Goal: Task Accomplishment & Management: Manage account settings

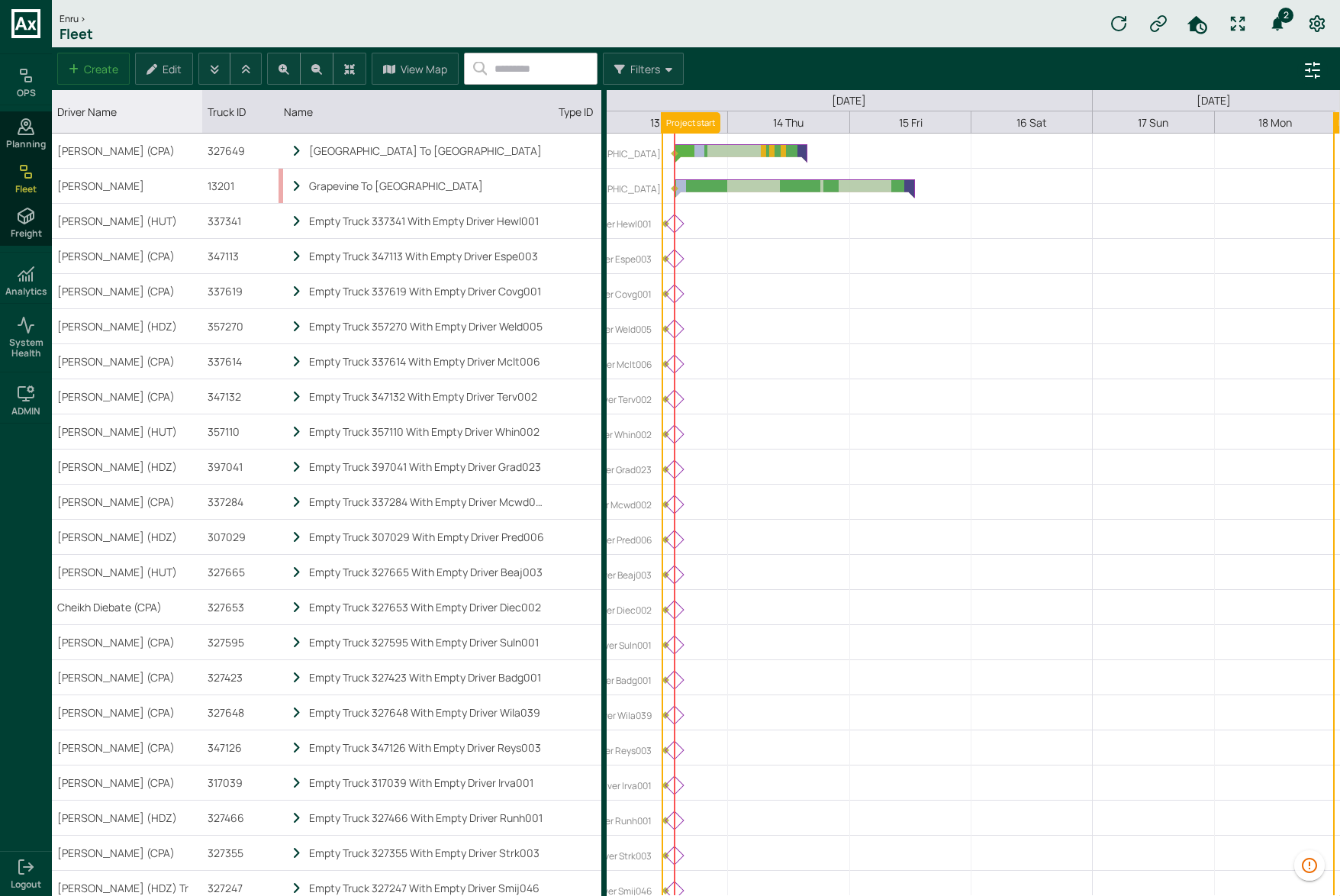
drag, startPoint x: 127, startPoint y: 123, endPoint x: 231, endPoint y: 120, distance: 104.0
click at [206, 120] on div "Driver Name column. SPACE for context menu, ENTER to sort" at bounding box center [201, 111] width 7 height 43
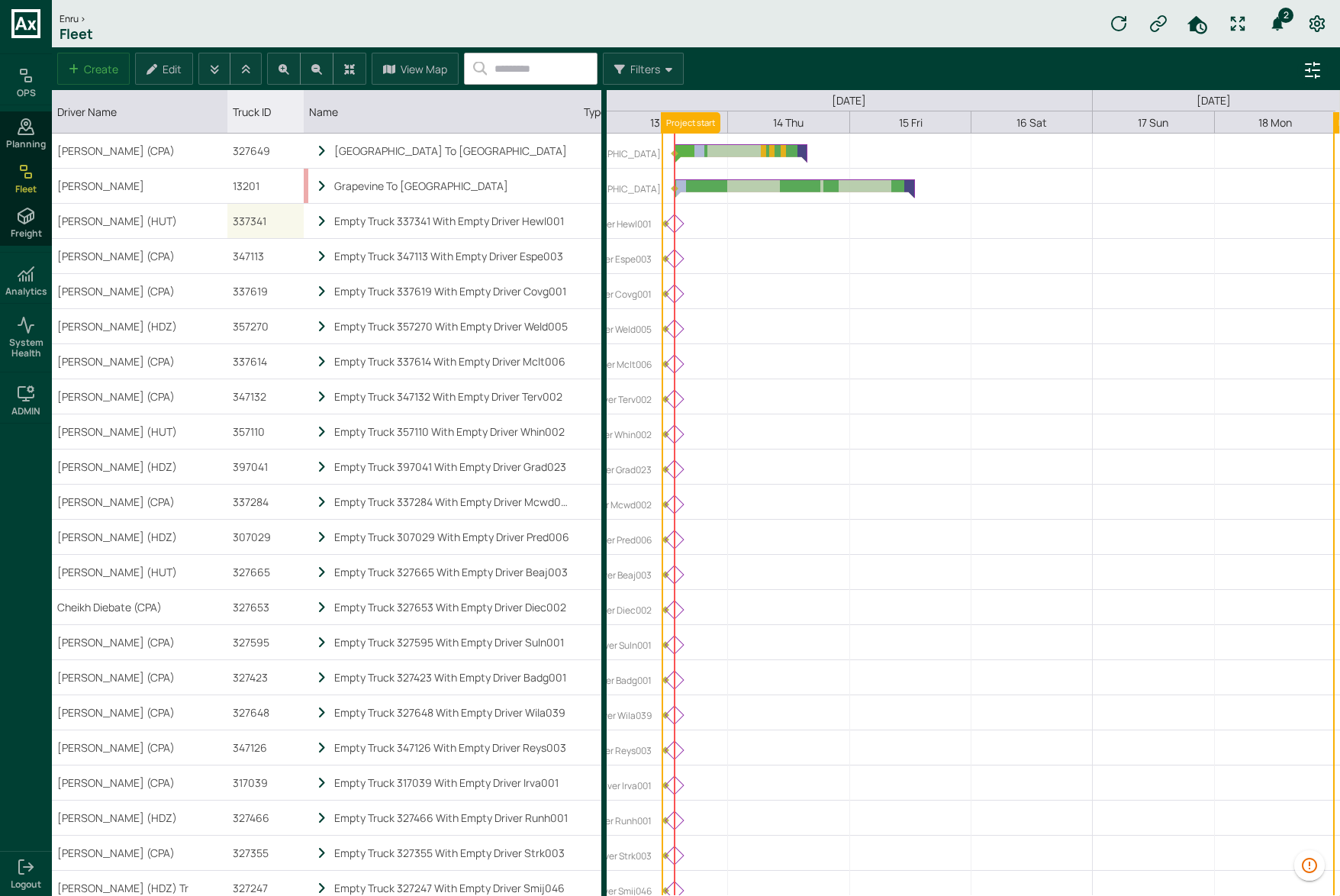
click at [246, 224] on div "337341" at bounding box center [265, 221] width 76 height 34
copy div "337341"
click at [576, 17] on div "Enru > Fleet 2" at bounding box center [695, 24] width 1287 height 47
click at [23, 135] on icon at bounding box center [26, 127] width 18 height 18
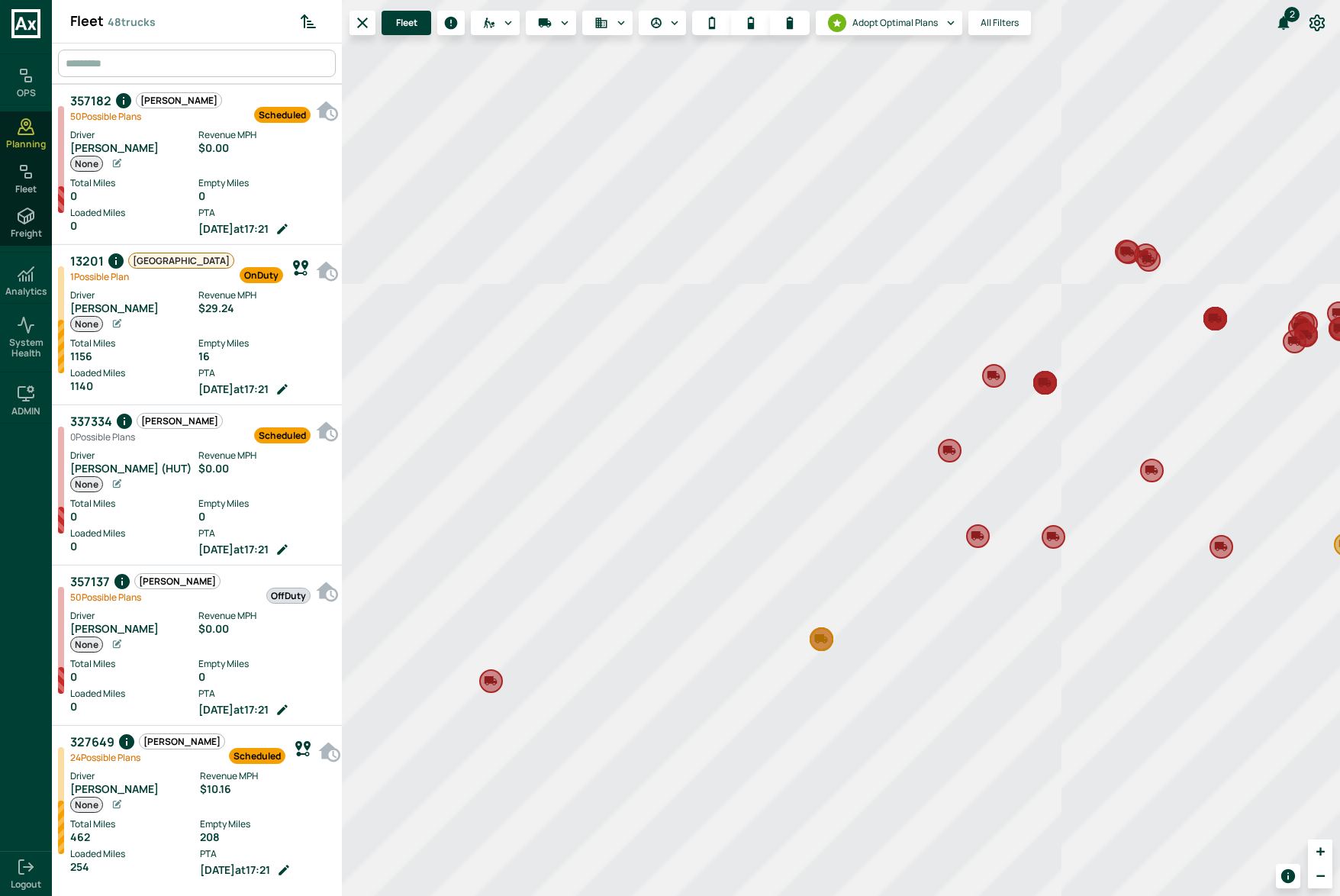
scroll to position [890, 284]
click at [209, 63] on input "text" at bounding box center [198, 63] width 274 height 27
paste input "******"
type input "******"
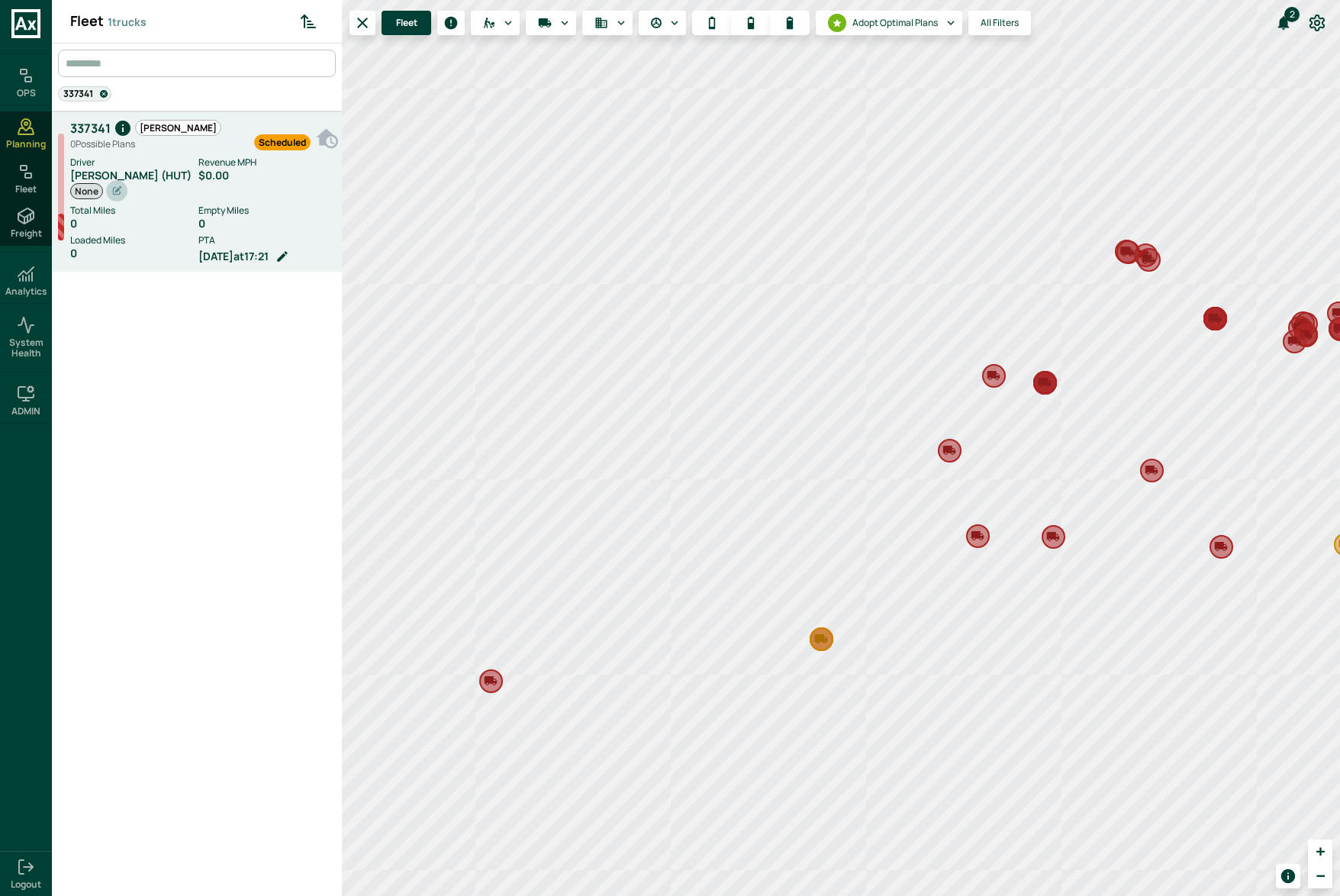
click at [117, 180] on button "grid" at bounding box center [117, 191] width 22 height 22
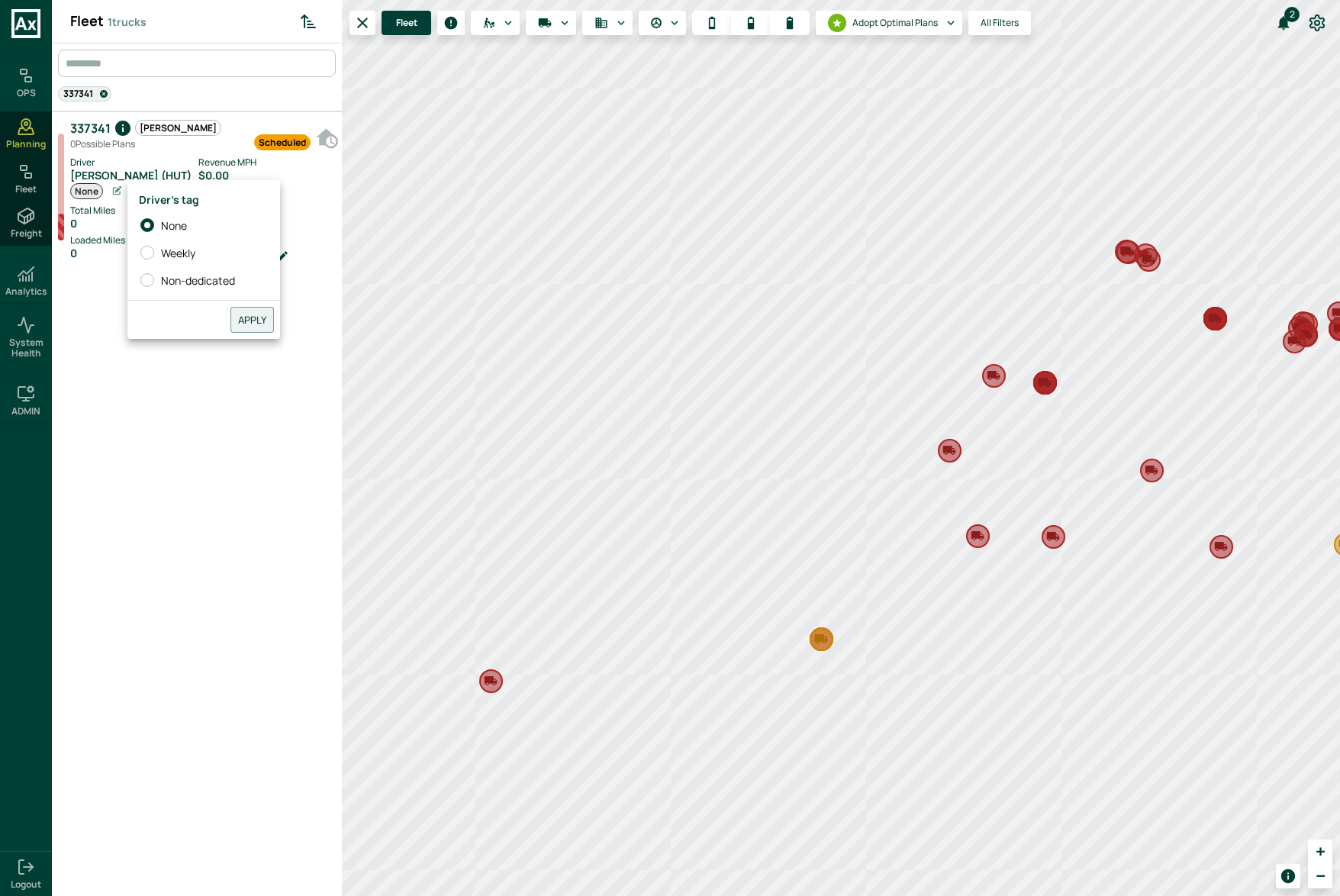
click at [164, 427] on div at bounding box center [670, 448] width 1340 height 896
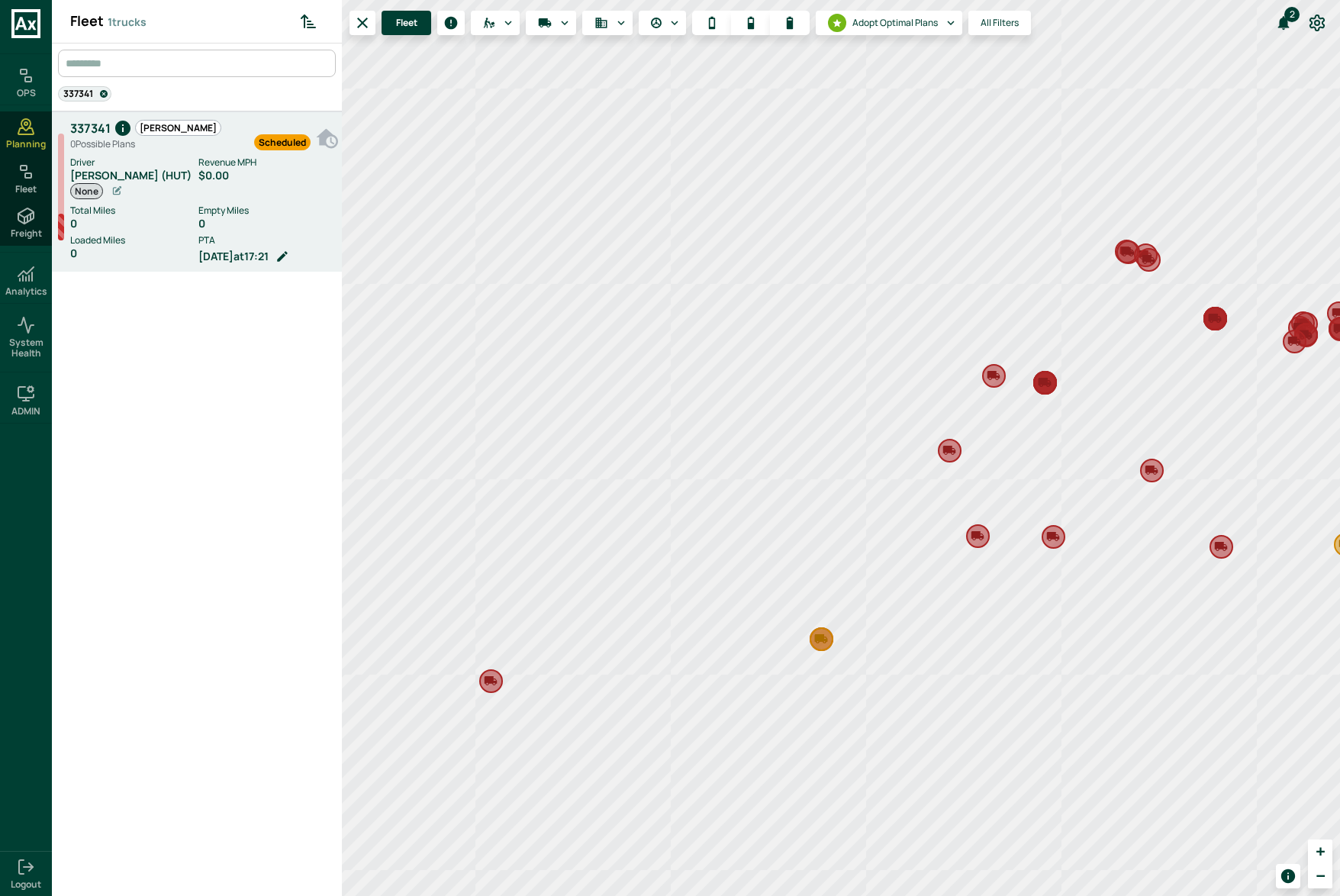
click at [149, 162] on label "Driver" at bounding box center [133, 162] width 128 height 14
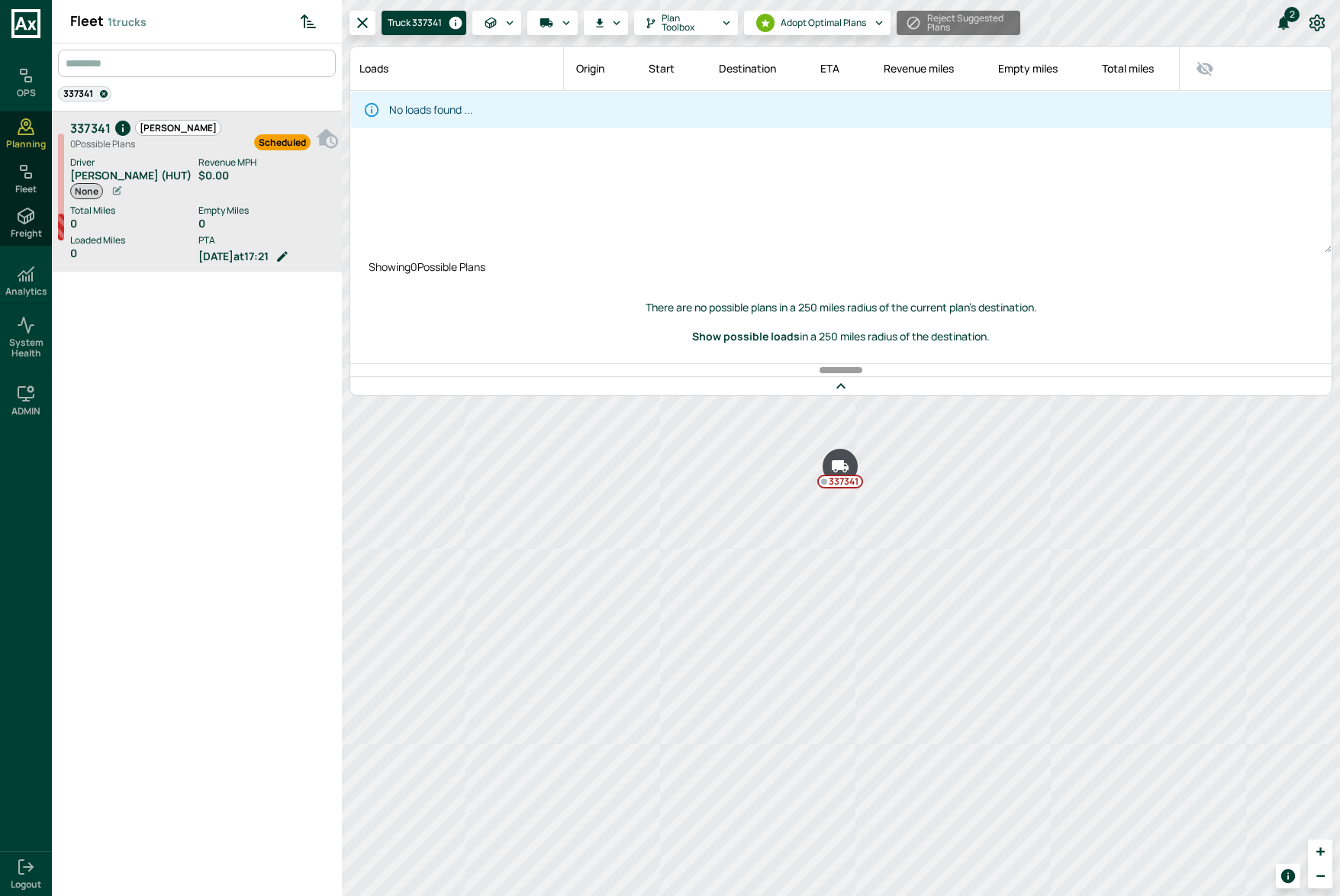
click at [195, 384] on div "337341 Hogan 0 Possible Plan s Scheduled Driver Lee Hewitt (HUT) None Revenue M…" at bounding box center [197, 511] width 290 height 799
click at [215, 171] on div "$0.00" at bounding box center [266, 175] width 136 height 12
click at [275, 338] on div "337341 Hogan 0 Possible Plan s Scheduled Driver Lee Hewitt (HUT) None Revenue M…" at bounding box center [197, 511] width 290 height 799
click at [202, 167] on label "Revenue MPH" at bounding box center [266, 162] width 136 height 14
click at [148, 219] on div "0" at bounding box center [133, 223] width 128 height 12
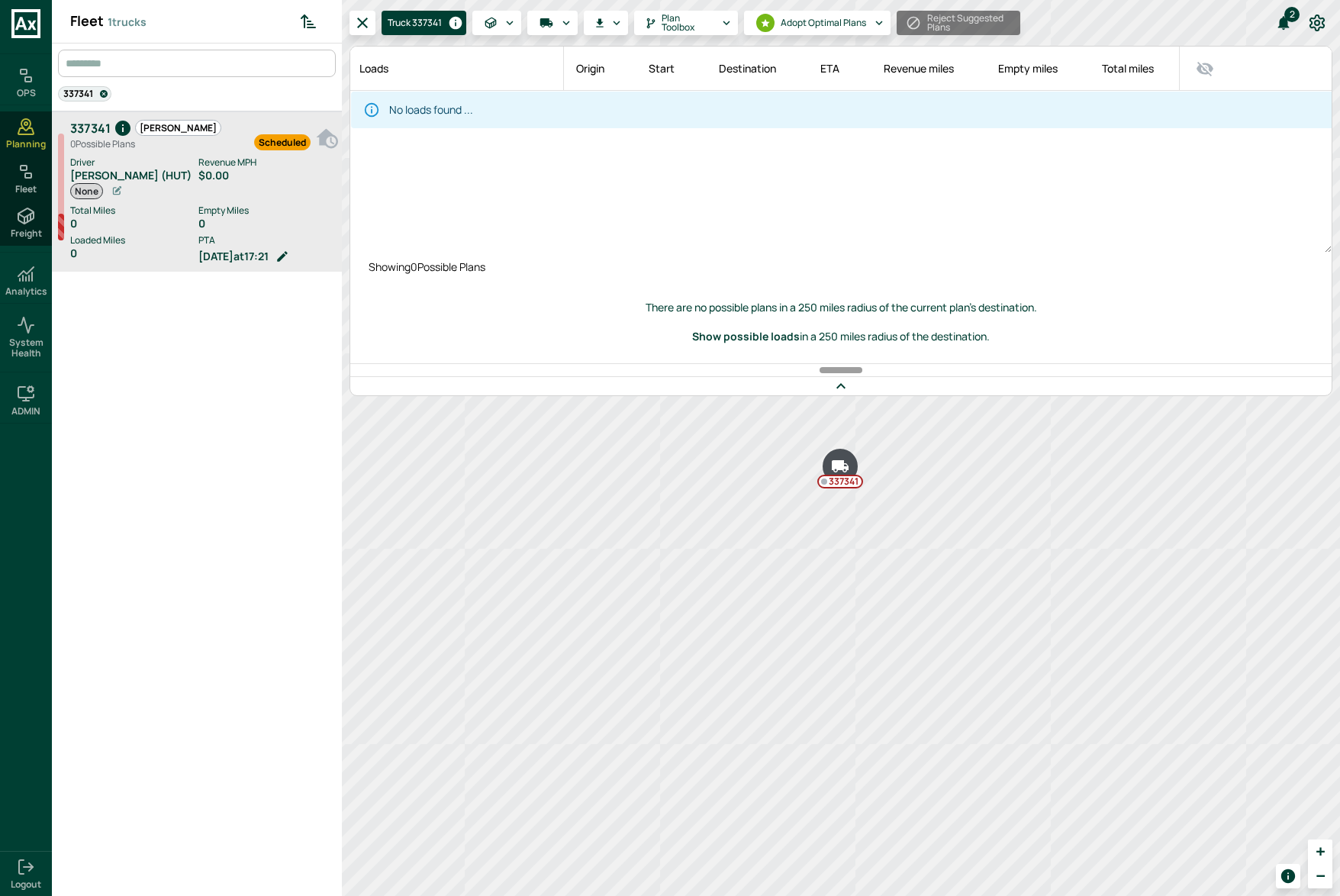
click at [213, 437] on div "337341 Hogan 0 Possible Plan s Scheduled Driver Lee Hewitt (HUT) None Revenue M…" at bounding box center [197, 511] width 290 height 799
click at [546, 186] on div "Loads Origin Start Destination ETA Revenue miles Empty miles Total miles To Hom…" at bounding box center [840, 149] width 981 height 206
click at [565, 18] on icon "Run Plan Loads" at bounding box center [565, 23] width 14 height 14
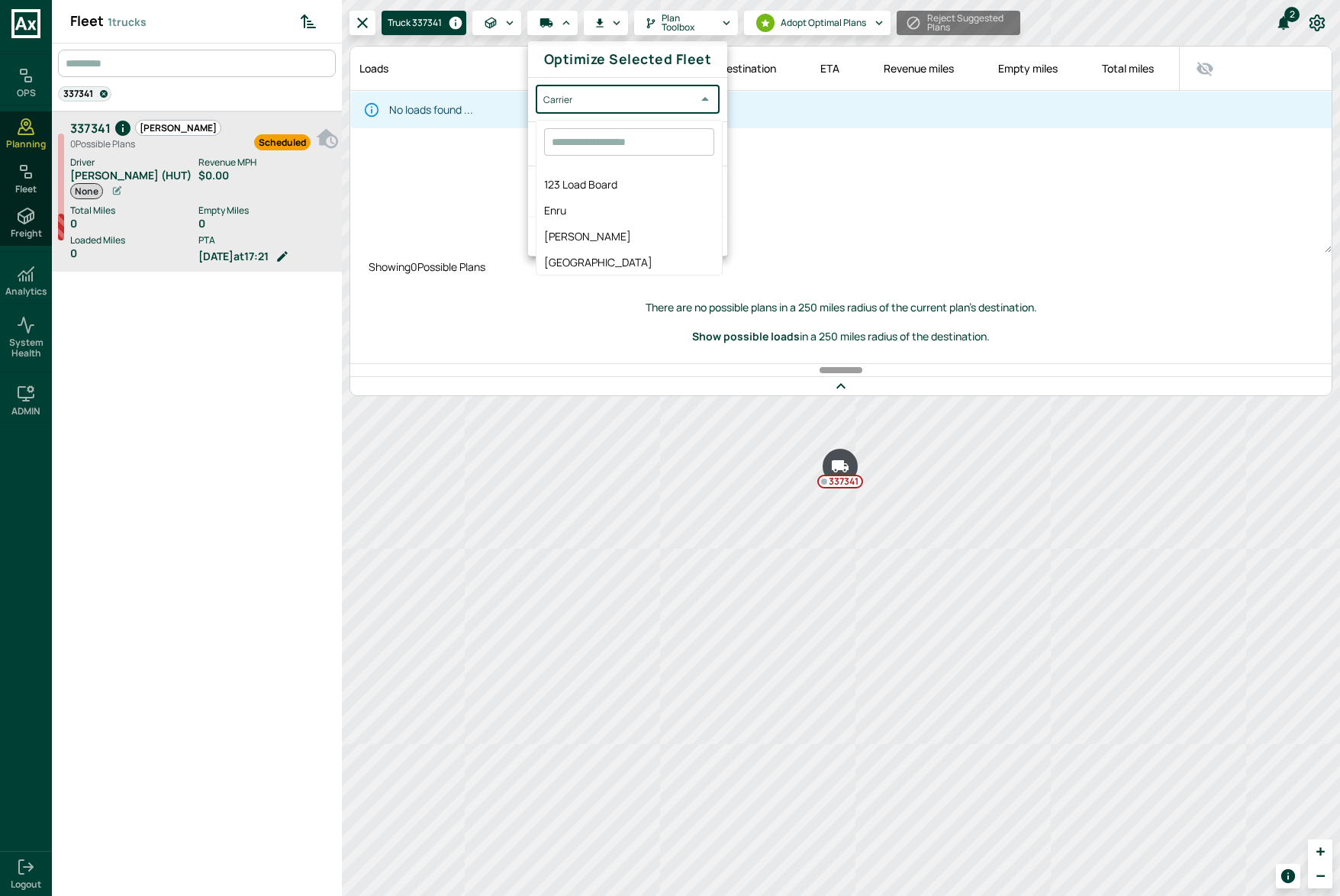
click at [626, 99] on body "OPS Planning Fleet Freight Analytics System Health ADMIN Logout Fleet 1 trucks …" at bounding box center [670, 448] width 1340 height 896
click at [610, 244] on span "[PERSON_NAME]" at bounding box center [629, 236] width 170 height 16
type input "*****"
click at [593, 148] on body "OPS Planning Fleet Freight Analytics System Health ADMIN Logout Fleet 1 trucks …" at bounding box center [670, 448] width 1340 height 896
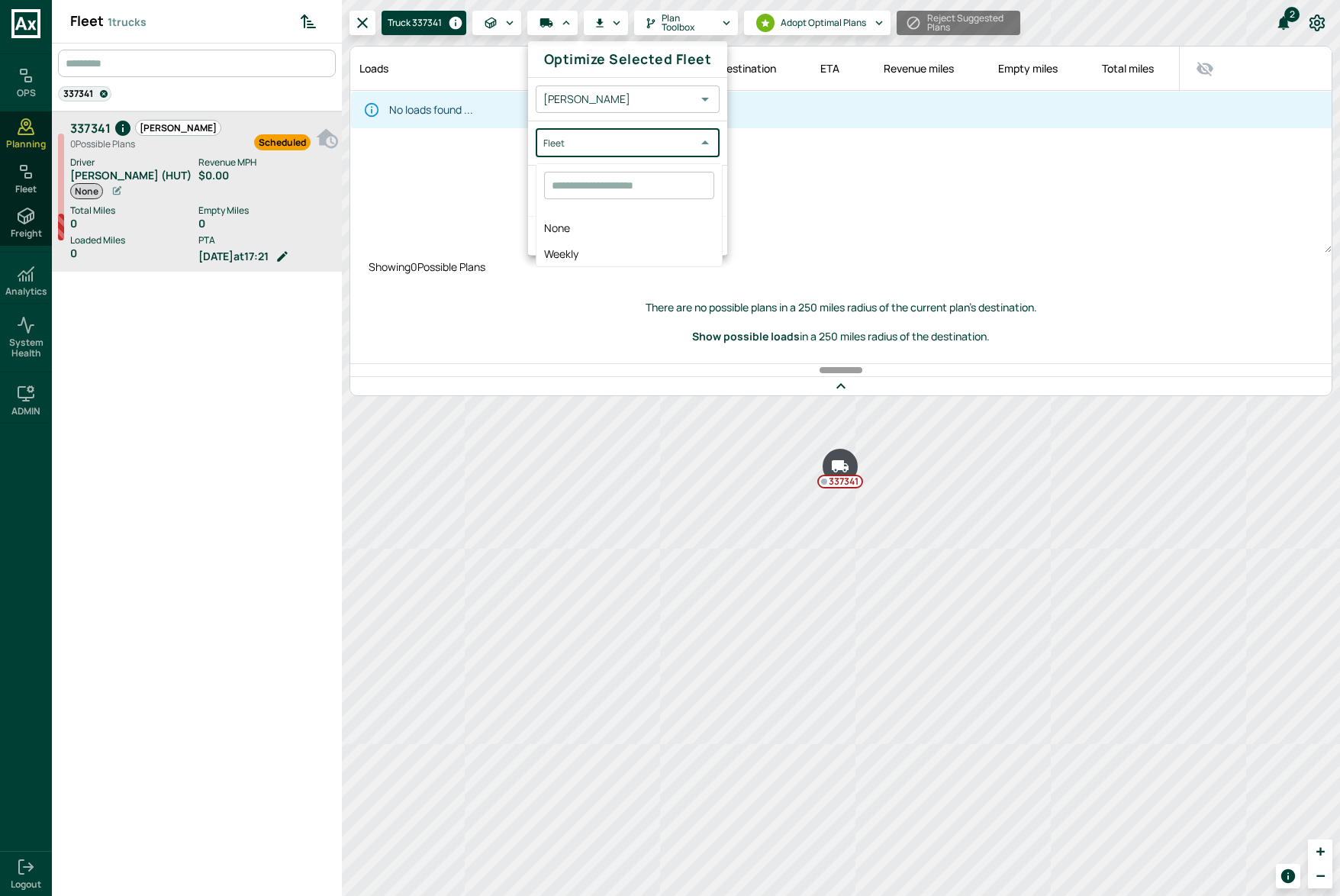
click at [592, 235] on span "None" at bounding box center [629, 228] width 170 height 16
type input "****"
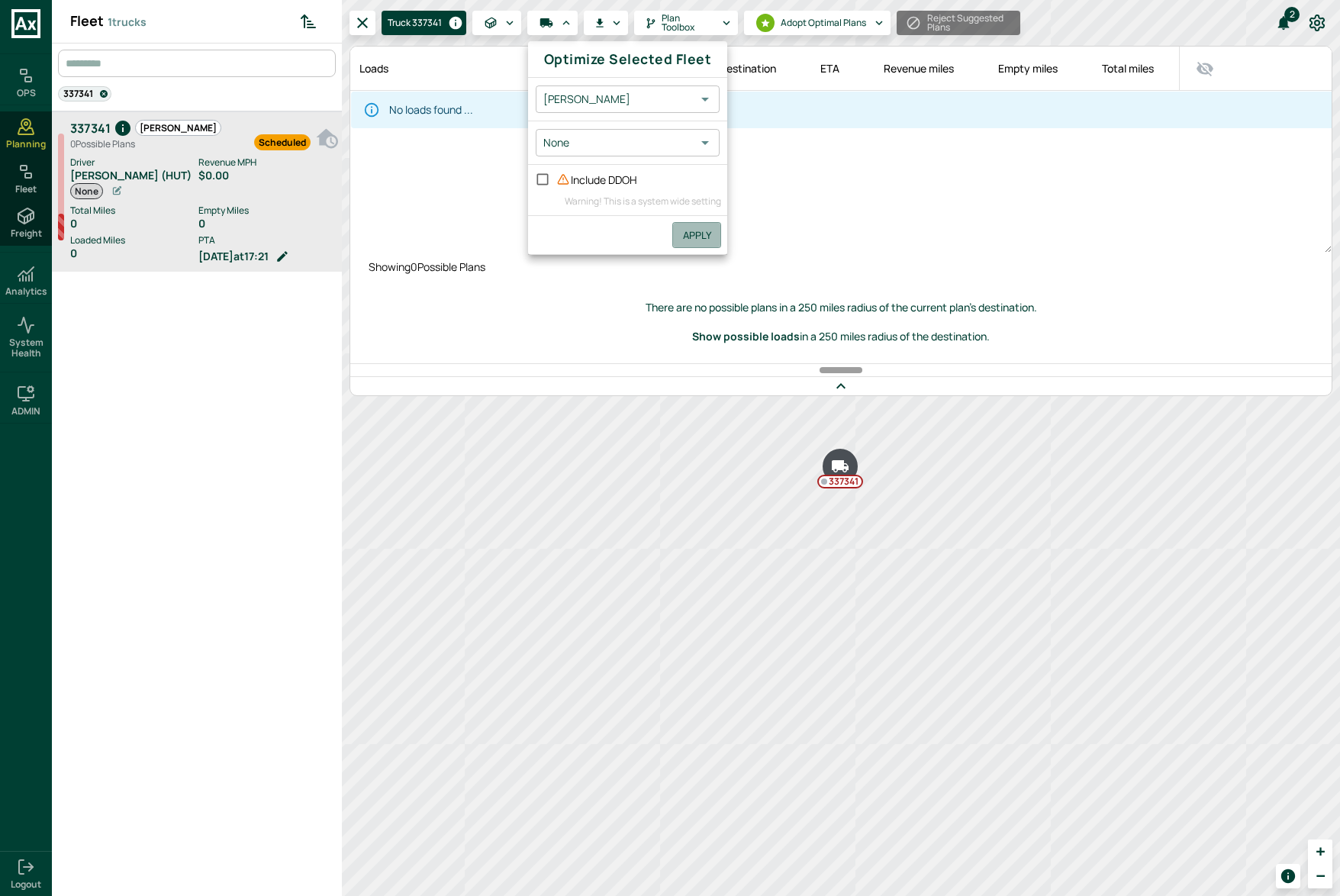
click at [699, 233] on button "Apply" at bounding box center [697, 235] width 49 height 26
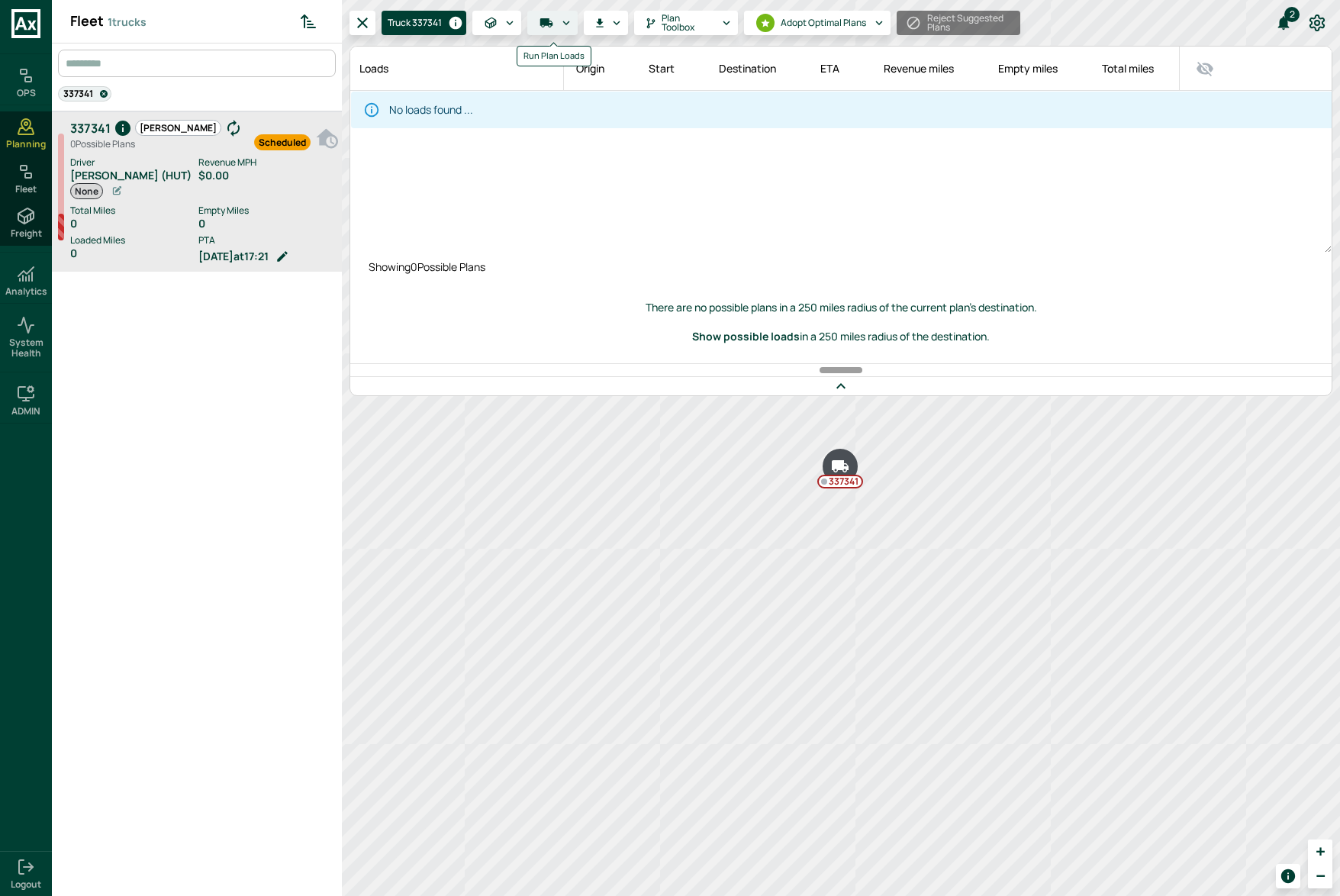
click at [574, 24] on button "Run Plan Loads" at bounding box center [553, 23] width 51 height 24
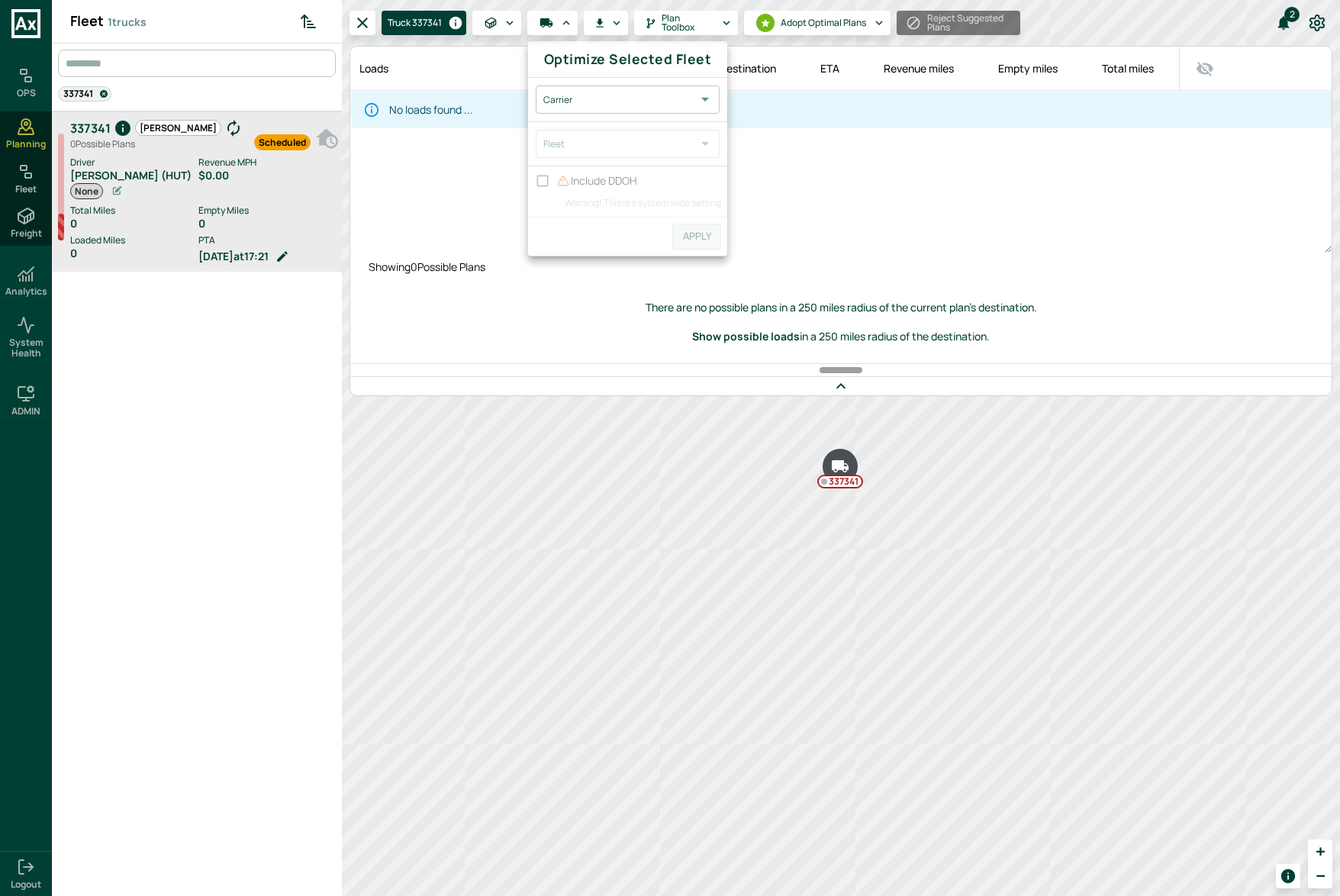
click at [621, 103] on body "OPS Planning Fleet Freight Analytics System Health ADMIN Logout Fleet 1 trucks …" at bounding box center [670, 448] width 1340 height 896
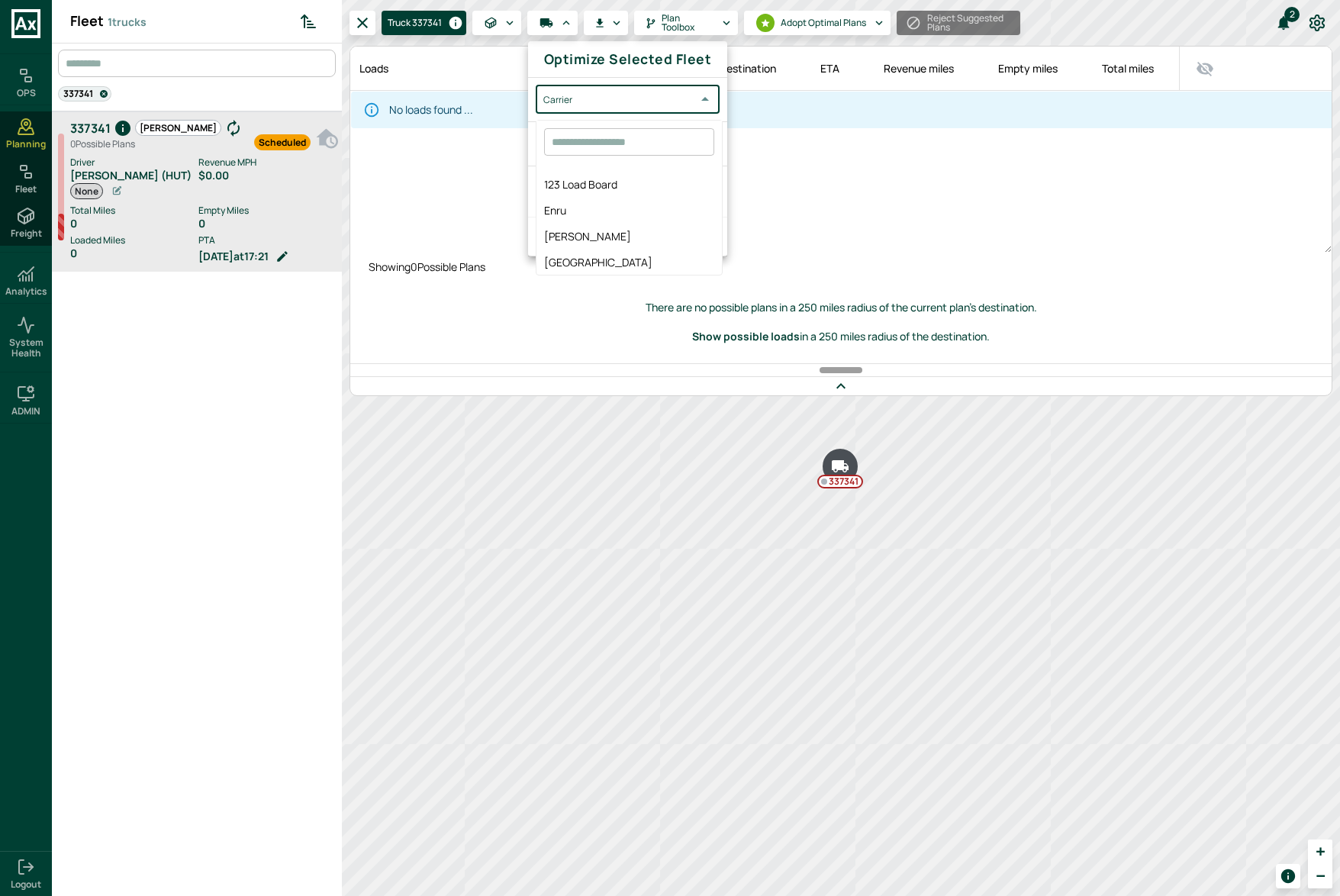
click at [606, 231] on span "[PERSON_NAME]" at bounding box center [629, 236] width 170 height 16
type input "*****"
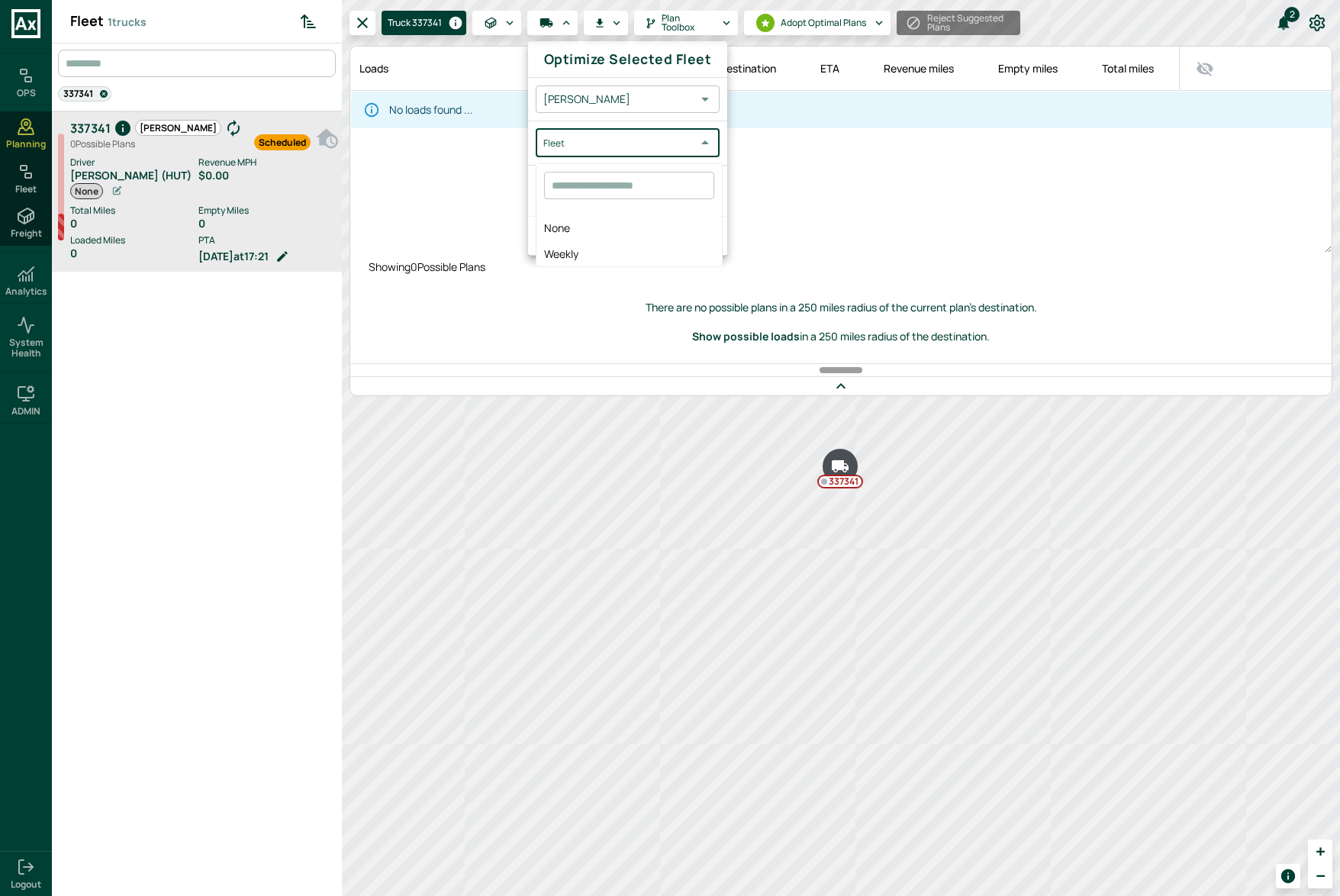
click at [609, 140] on body "OPS Planning Fleet Freight Analytics System Health ADMIN Logout Fleet 1 trucks …" at bounding box center [670, 448] width 1340 height 896
click at [597, 254] on span "Weekly" at bounding box center [629, 254] width 170 height 16
type input "******"
click at [702, 231] on button "Apply" at bounding box center [697, 235] width 49 height 26
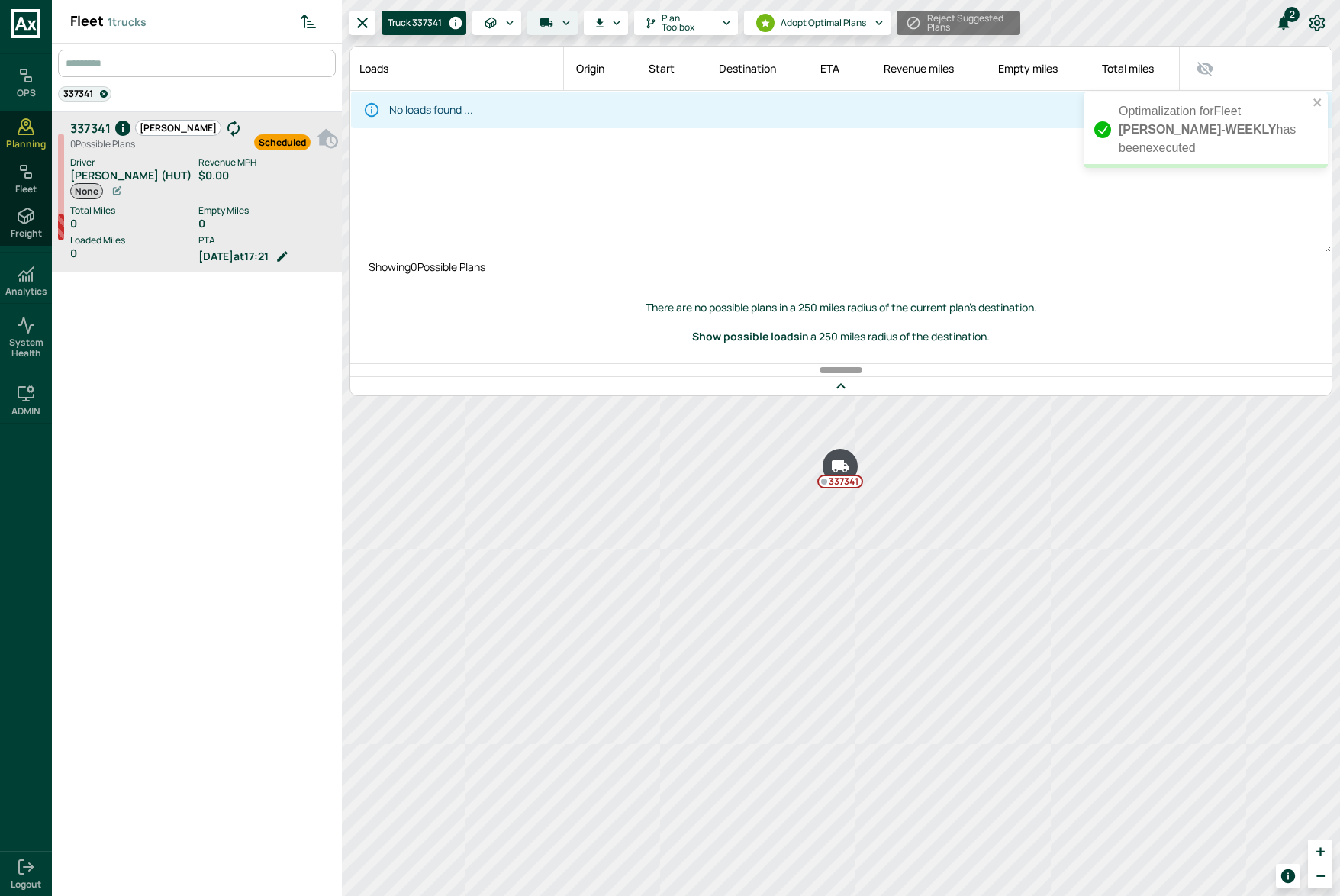
click at [567, 26] on icon "Run Plan Loads" at bounding box center [565, 23] width 14 height 14
click at [631, 145] on div "Carrier ​ Fleet ​ Include DDOH Warning! This is a system wide setting Apply" at bounding box center [628, 163] width 199 height 171
click at [628, 100] on body "Optimalization for Fleet HOGAN-WEEKLY has been executed OPS Planning Fleet Frei…" at bounding box center [670, 448] width 1340 height 896
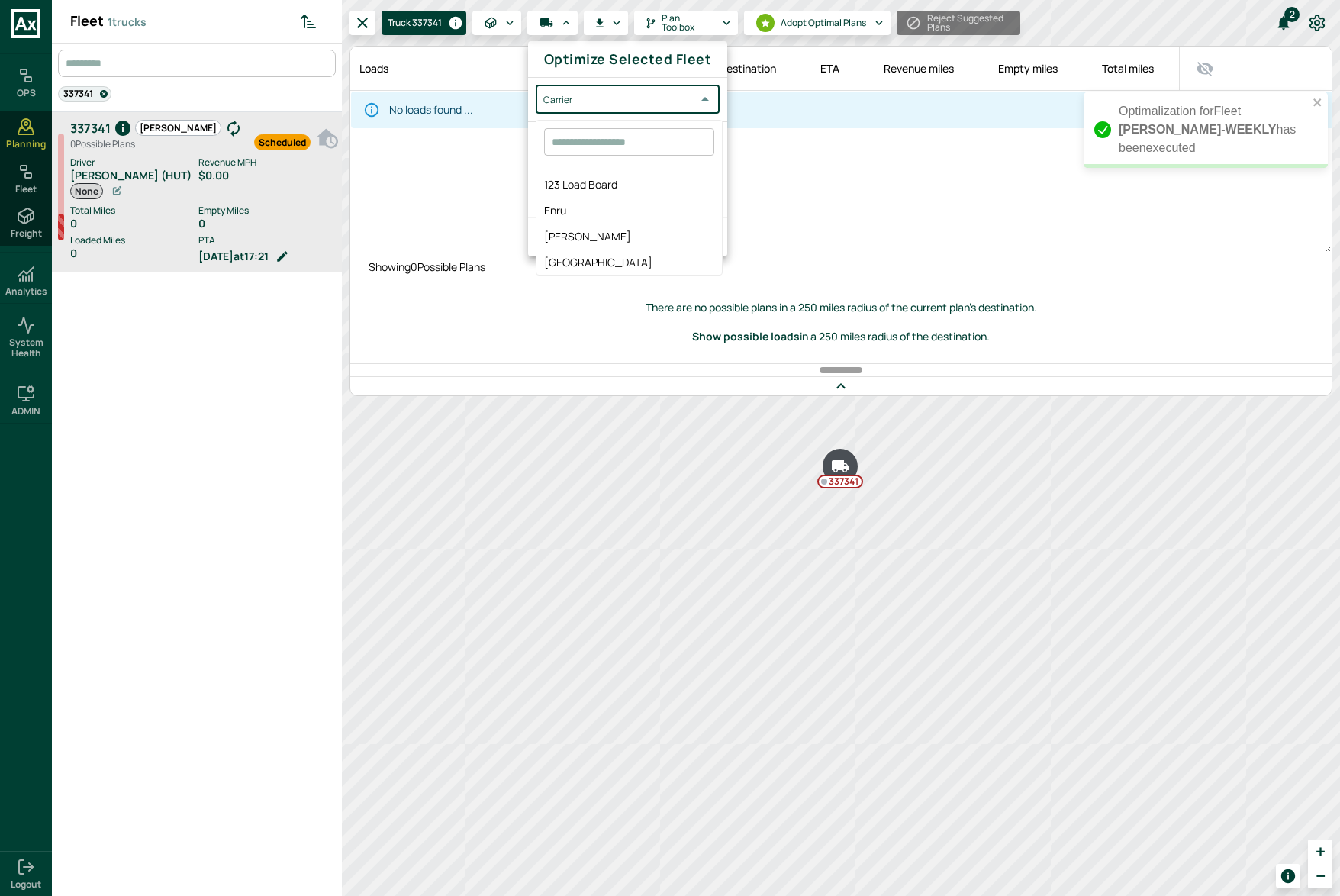
click at [618, 205] on span "Enru" at bounding box center [629, 210] width 170 height 16
type input "****"
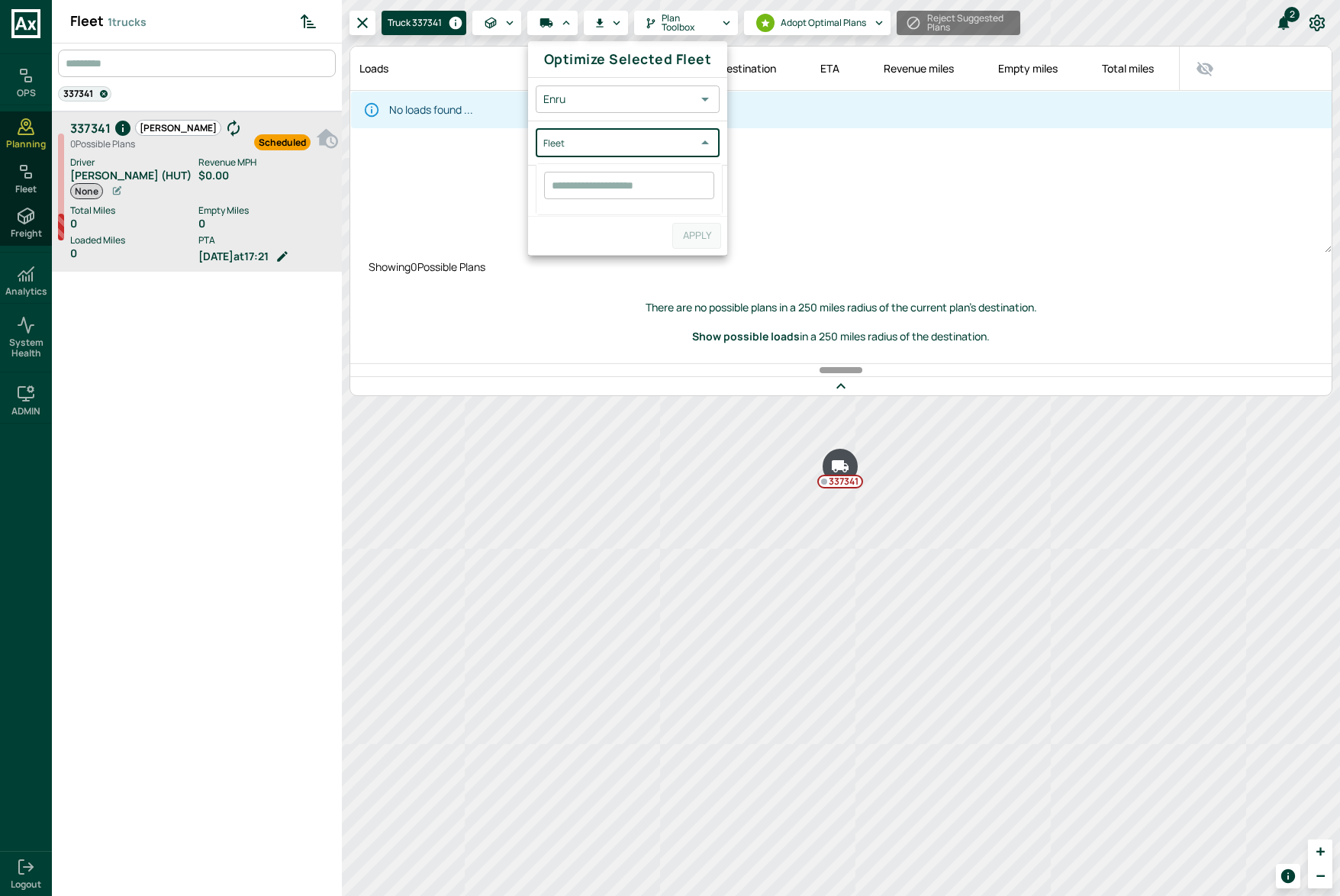
click at [620, 148] on body "Optimalization for Fleet HOGAN-WEEKLY has been executed OPS Planning Fleet Frei…" at bounding box center [670, 448] width 1340 height 896
click at [795, 191] on div at bounding box center [670, 448] width 1340 height 896
click at [481, 191] on div at bounding box center [670, 448] width 1340 height 896
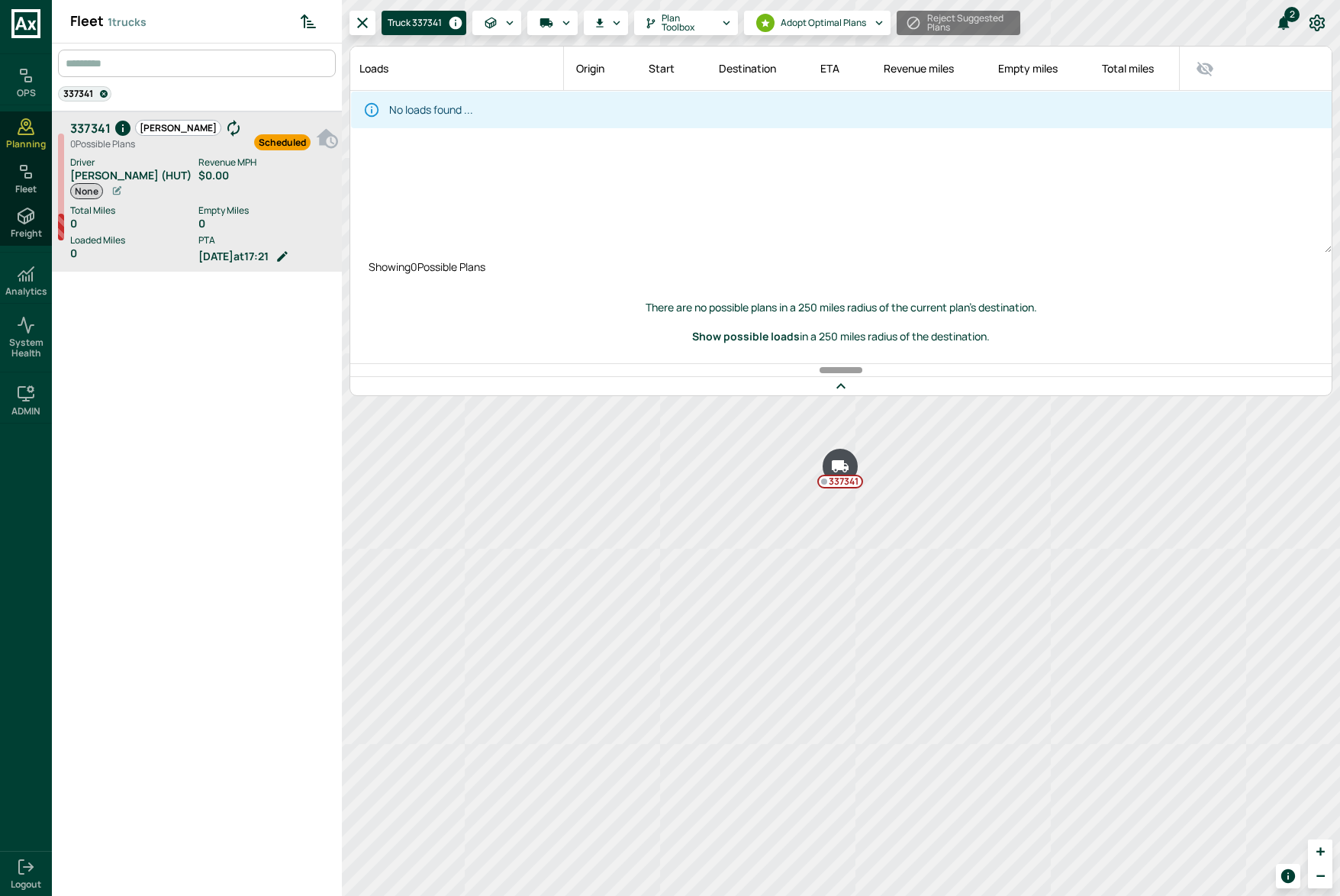
click at [736, 164] on div "Loads Origin Start Destination ETA Revenue miles Empty miles Total miles To Hom…" at bounding box center [840, 149] width 981 height 206
click at [234, 355] on div "337341 Hogan 0 Possible Plan s Scheduled Driver Lee Hewitt (HUT) None Revenue M…" at bounding box center [197, 511] width 290 height 799
click at [480, 171] on div "Loads Origin Start Destination ETA Revenue miles Empty miles Total miles To Hom…" at bounding box center [840, 149] width 981 height 206
click at [204, 429] on div "337341 Hogan 0 Possible Plan s Scheduled Driver Lee Hewitt (HUT) None Revenue M…" at bounding box center [197, 511] width 290 height 799
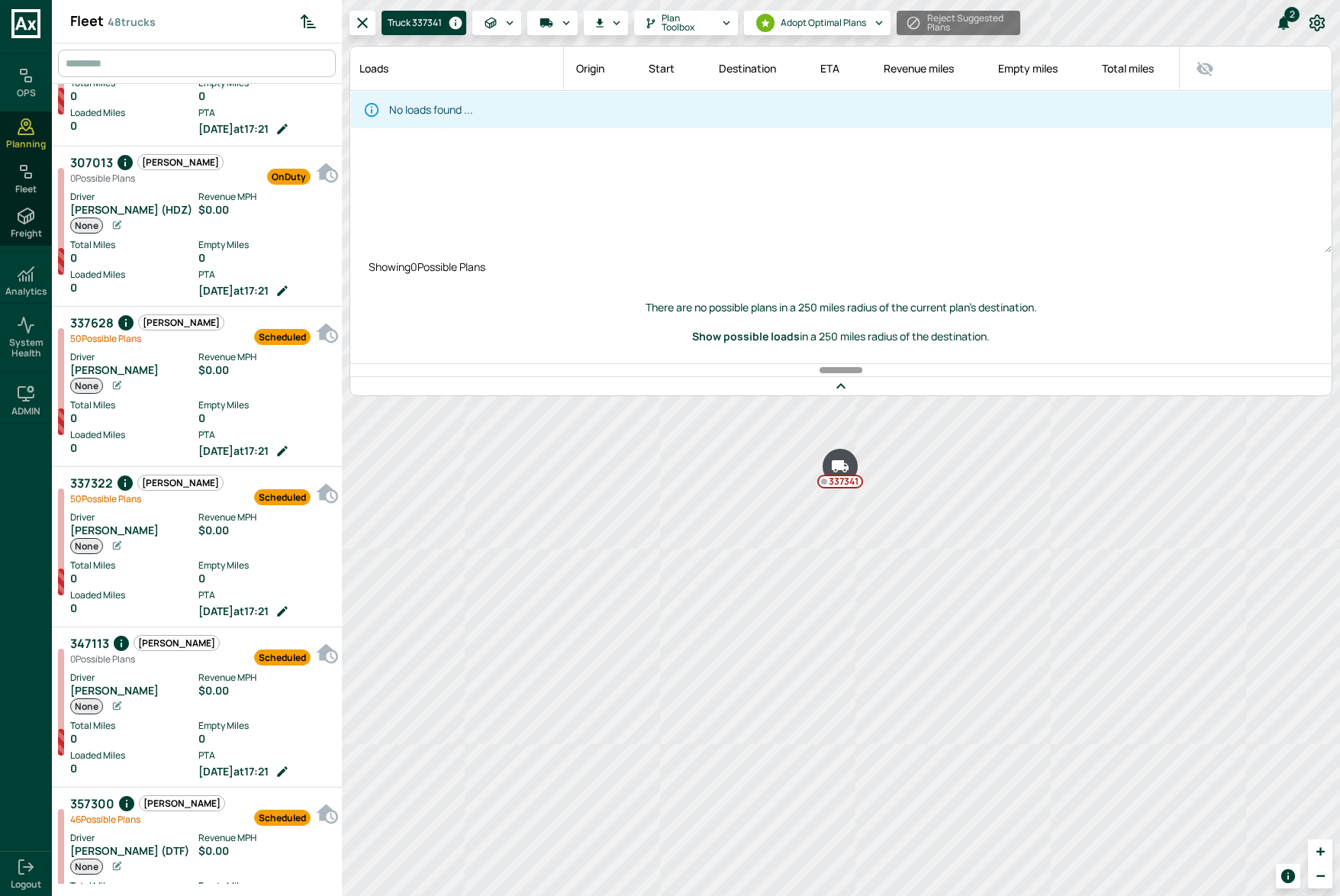
scroll to position [3305, 0]
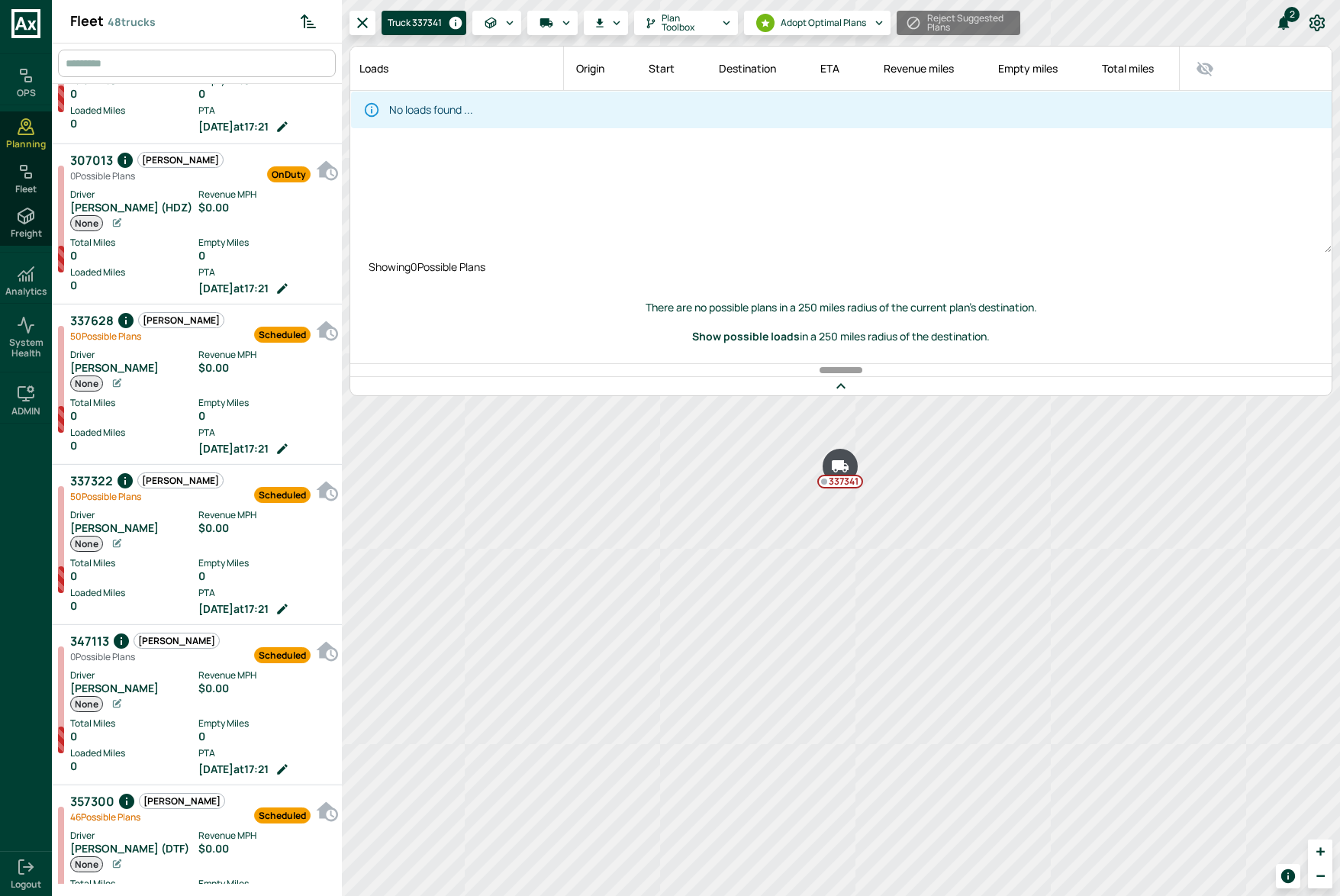
click at [104, 69] on input "text" at bounding box center [198, 63] width 274 height 27
type input "***"
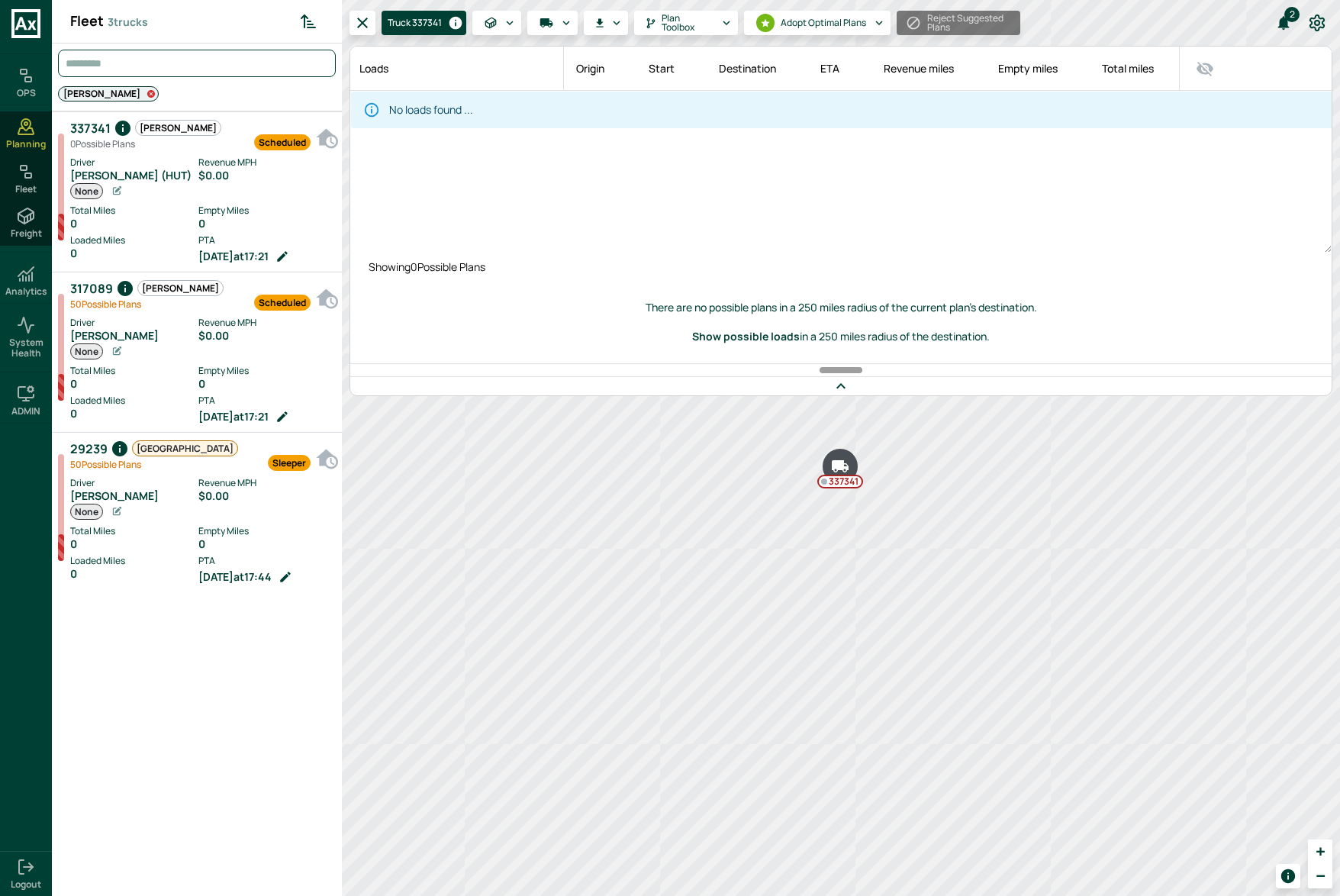
click at [147, 92] on icon at bounding box center [151, 94] width 10 height 10
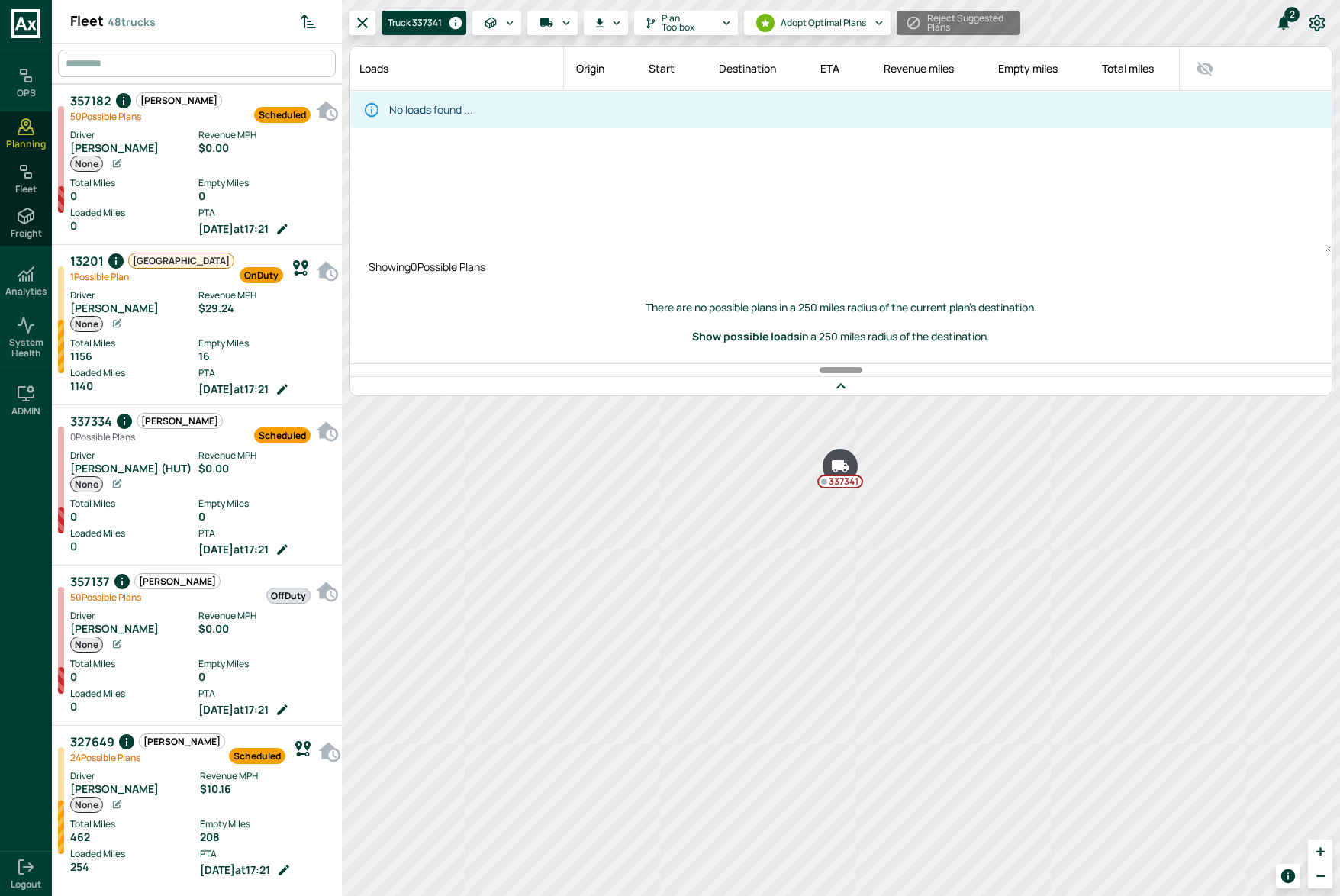
click at [310, 22] on icon "Sorted by: PTA Ascending" at bounding box center [308, 22] width 3 height 0
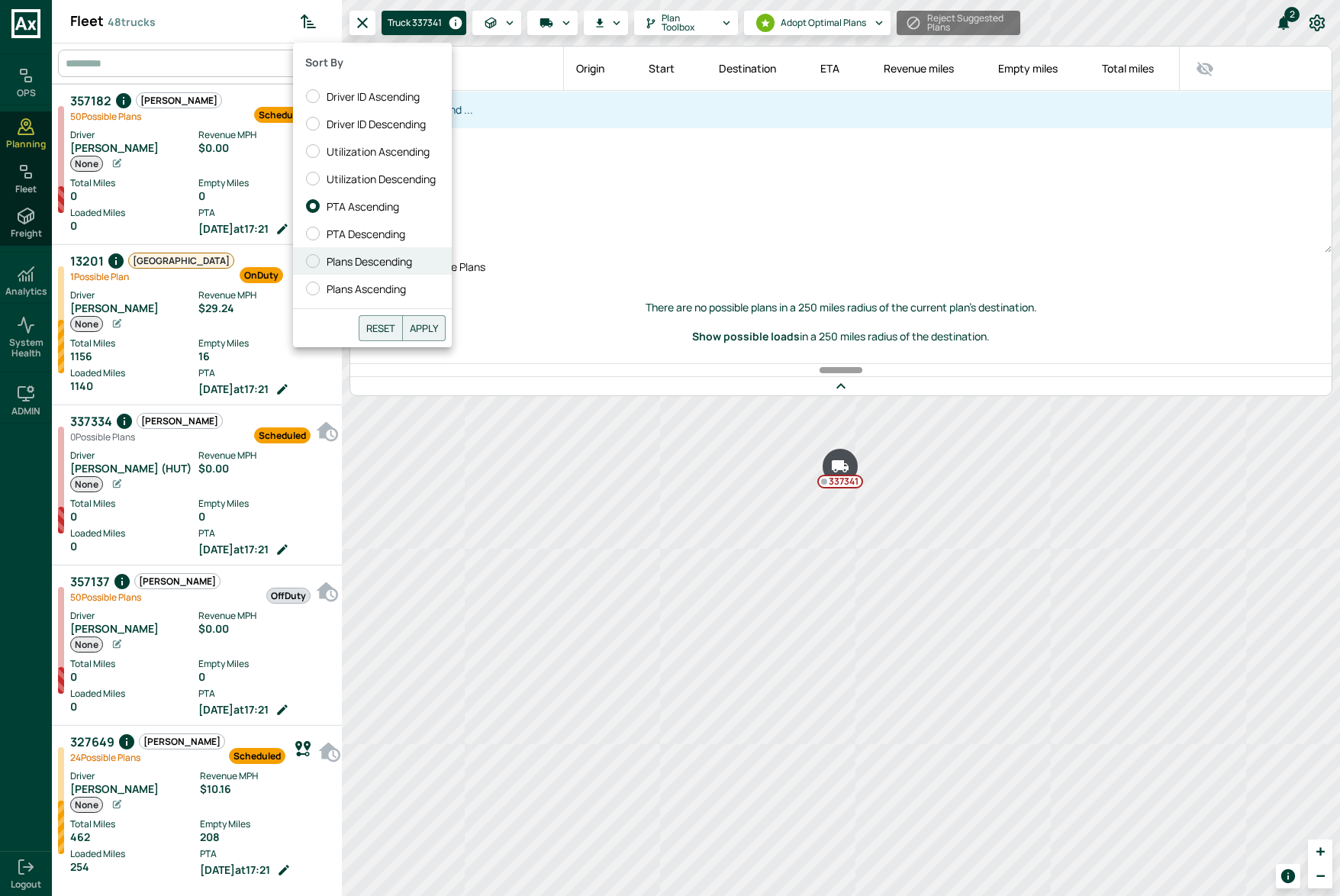
click at [388, 254] on span "Plans Descending" at bounding box center [369, 262] width 85 height 16
click at [419, 331] on button "Apply" at bounding box center [424, 328] width 43 height 26
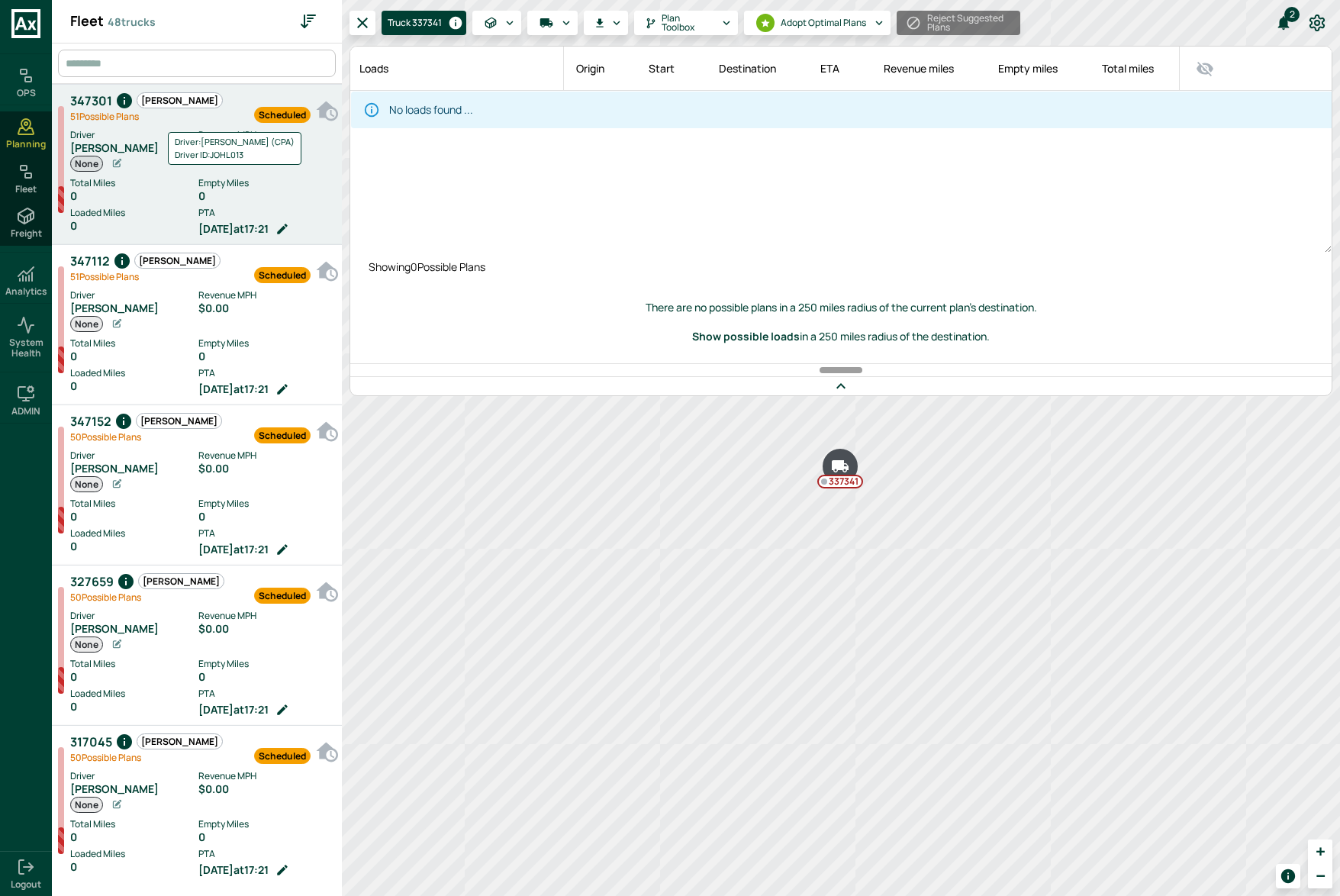
click at [144, 147] on div "[PERSON_NAME]" at bounding box center [133, 148] width 128 height 12
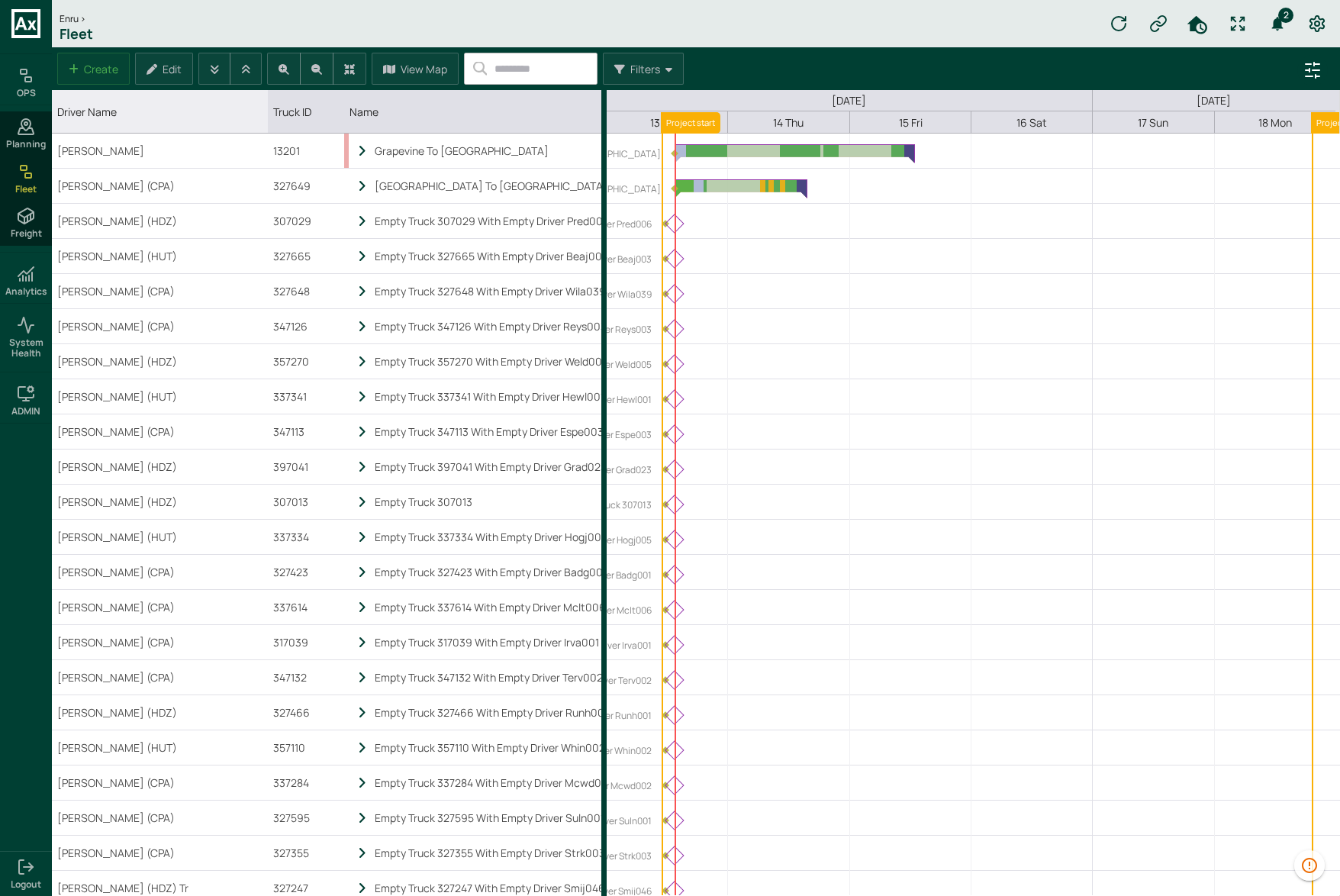
drag, startPoint x: 128, startPoint y: 108, endPoint x: 268, endPoint y: 107, distance: 140.0
click at [268, 107] on div "Driver Name column. SPACE for context menu, ENTER to sort" at bounding box center [267, 111] width 7 height 43
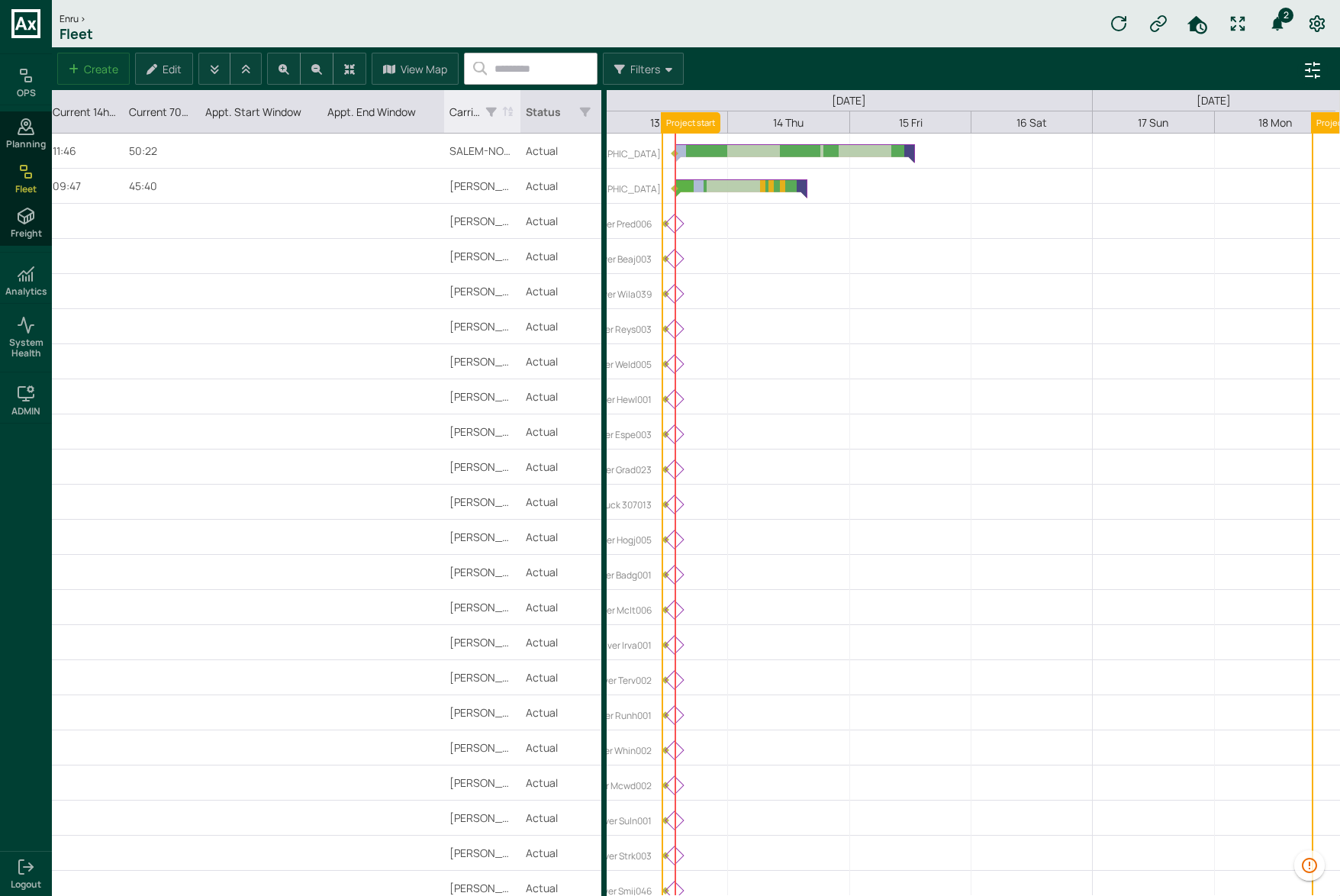
click at [496, 113] on icon "Carrier column. SPACE for context menu, ENTER to sort" at bounding box center [491, 111] width 11 height 12
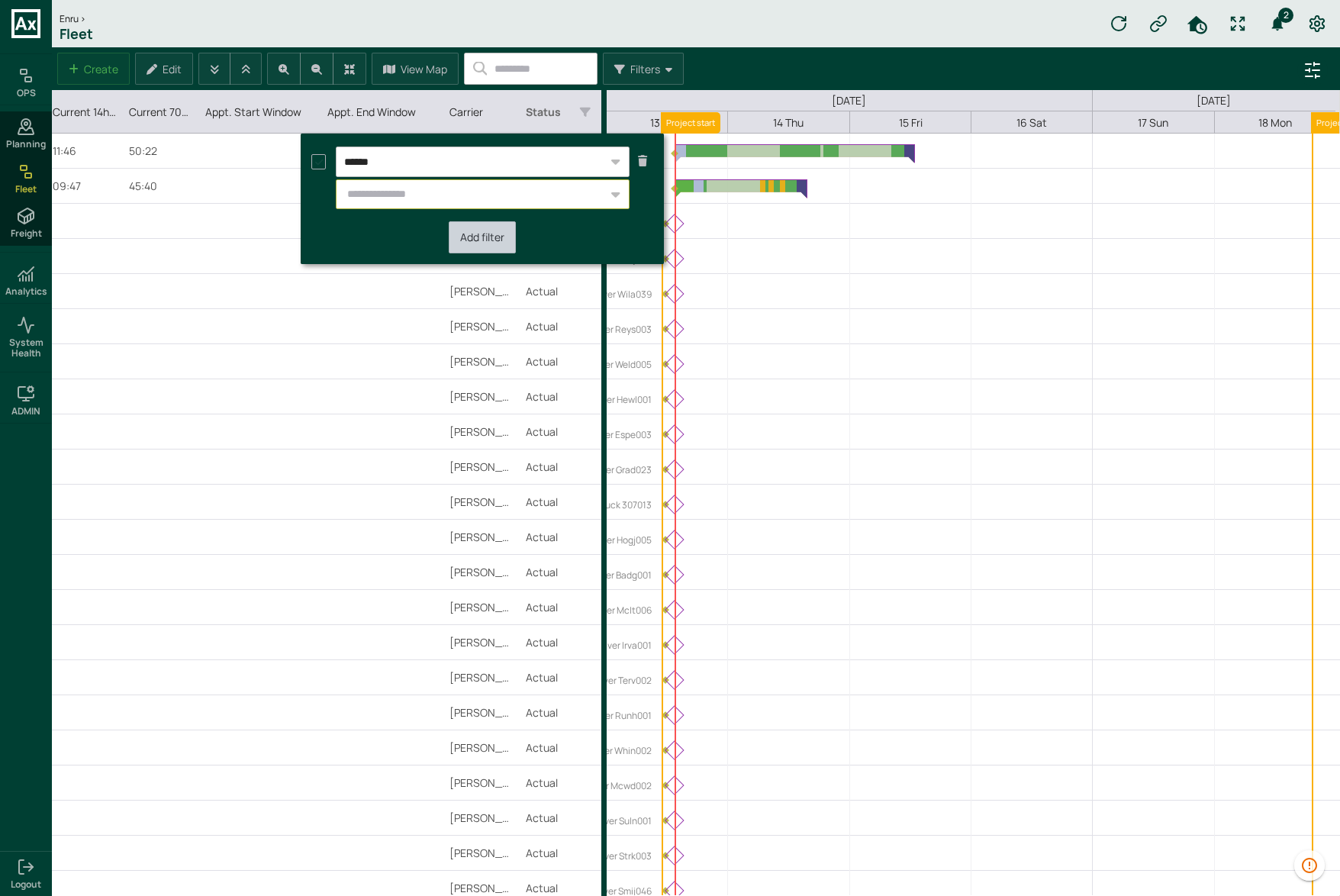
click at [454, 196] on input "text" at bounding box center [474, 195] width 268 height 25
click at [460, 162] on input "******" at bounding box center [473, 161] width 275 height 28
click at [619, 152] on div "******" at bounding box center [483, 162] width 294 height 30
click at [618, 159] on div at bounding box center [619, 161] width 17 height 14
click at [480, 159] on input "******" at bounding box center [473, 161] width 275 height 28
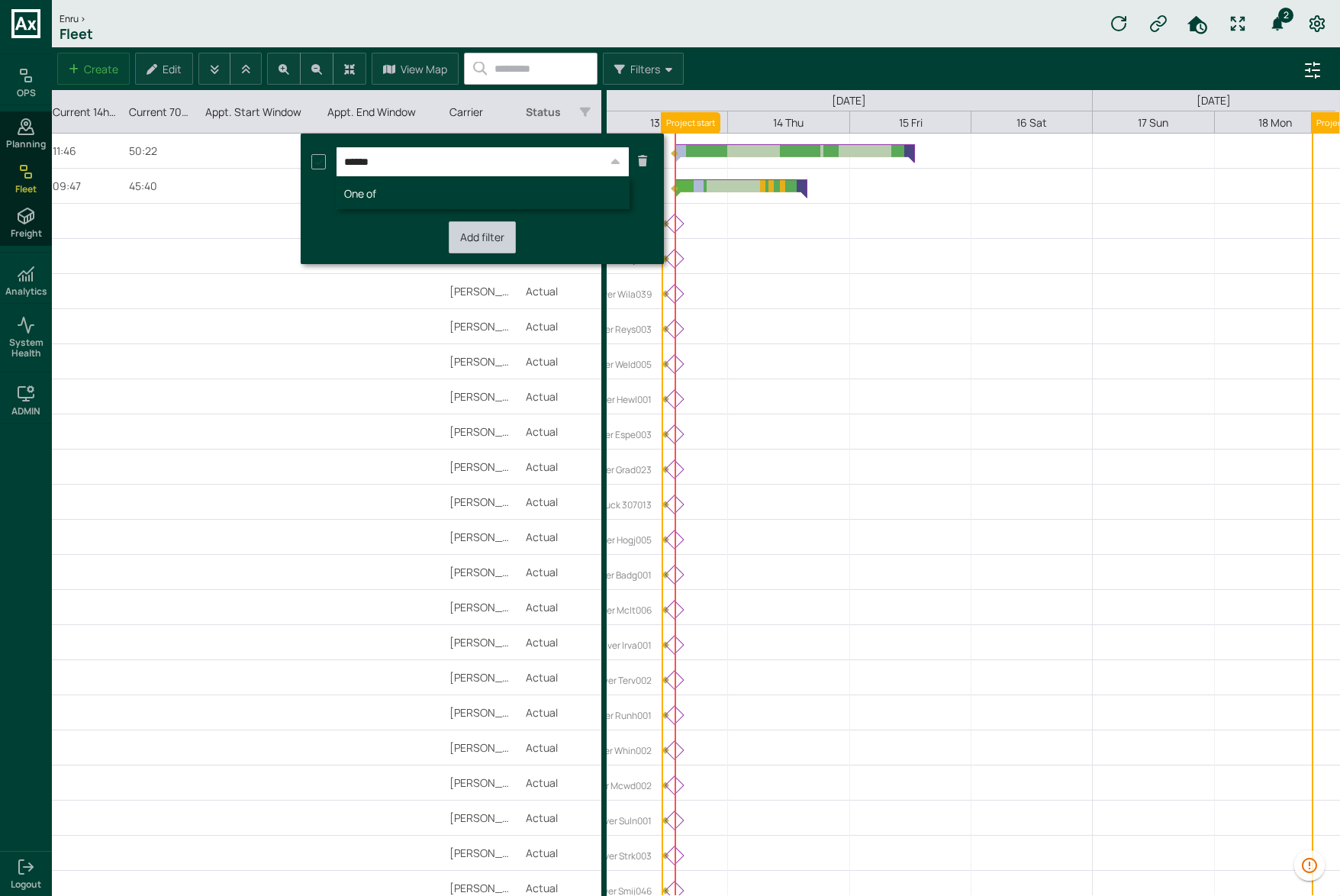
click at [363, 220] on div "******* ****** Case-sensitive Add filter" at bounding box center [482, 198] width 342 height 109
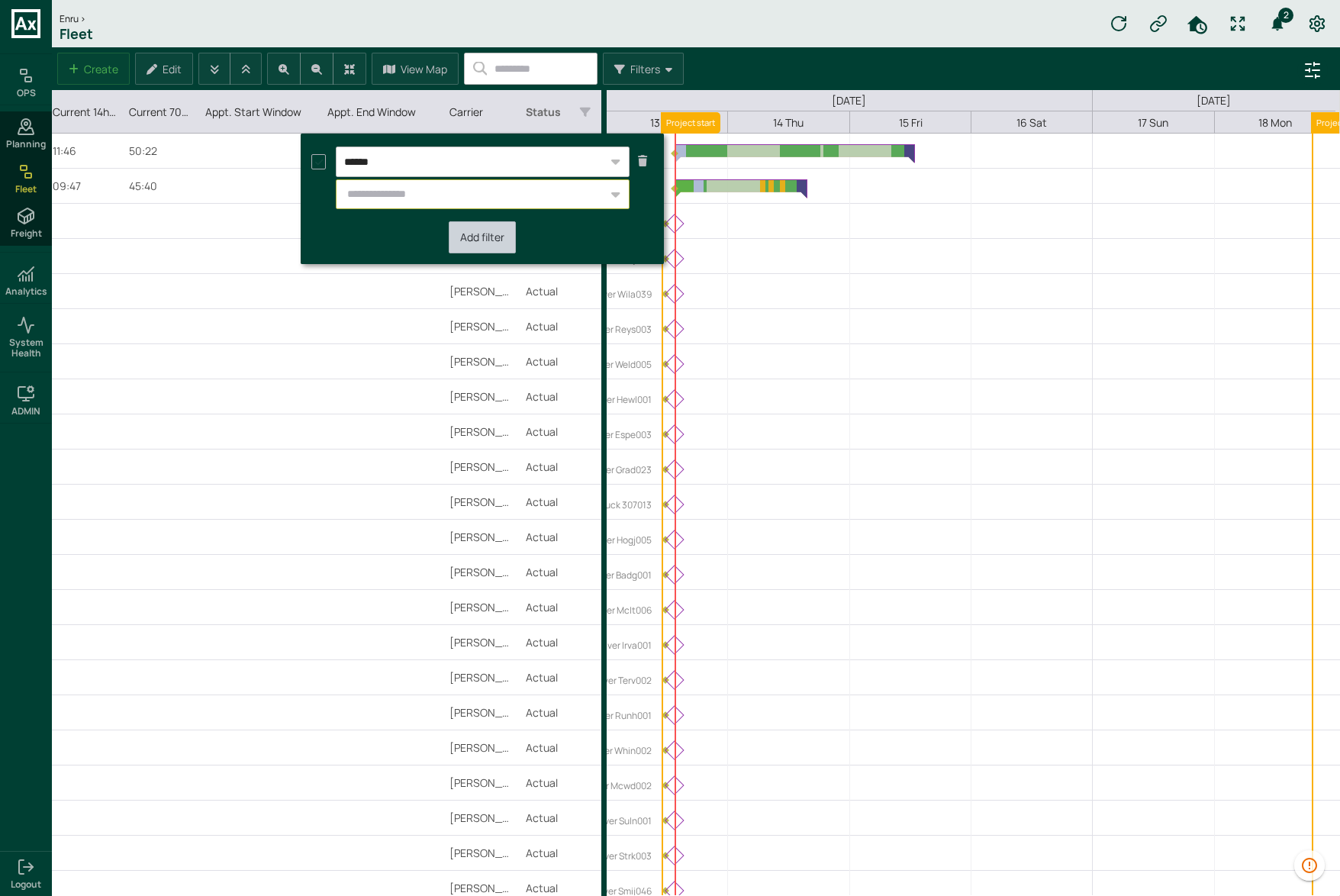
click at [378, 195] on input "text" at bounding box center [474, 195] width 268 height 25
type input "*"
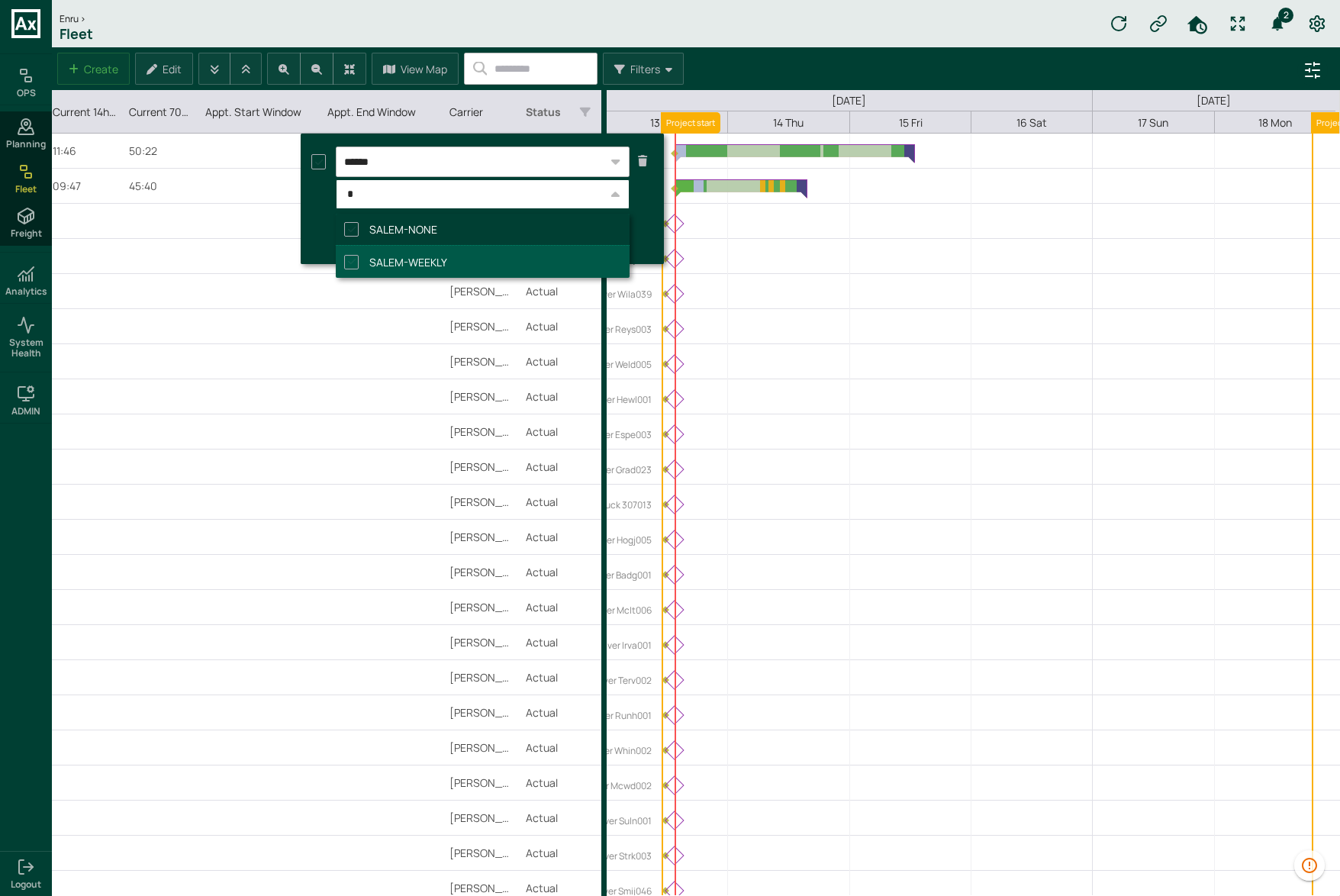
click at [352, 227] on icon at bounding box center [354, 229] width 20 height 14
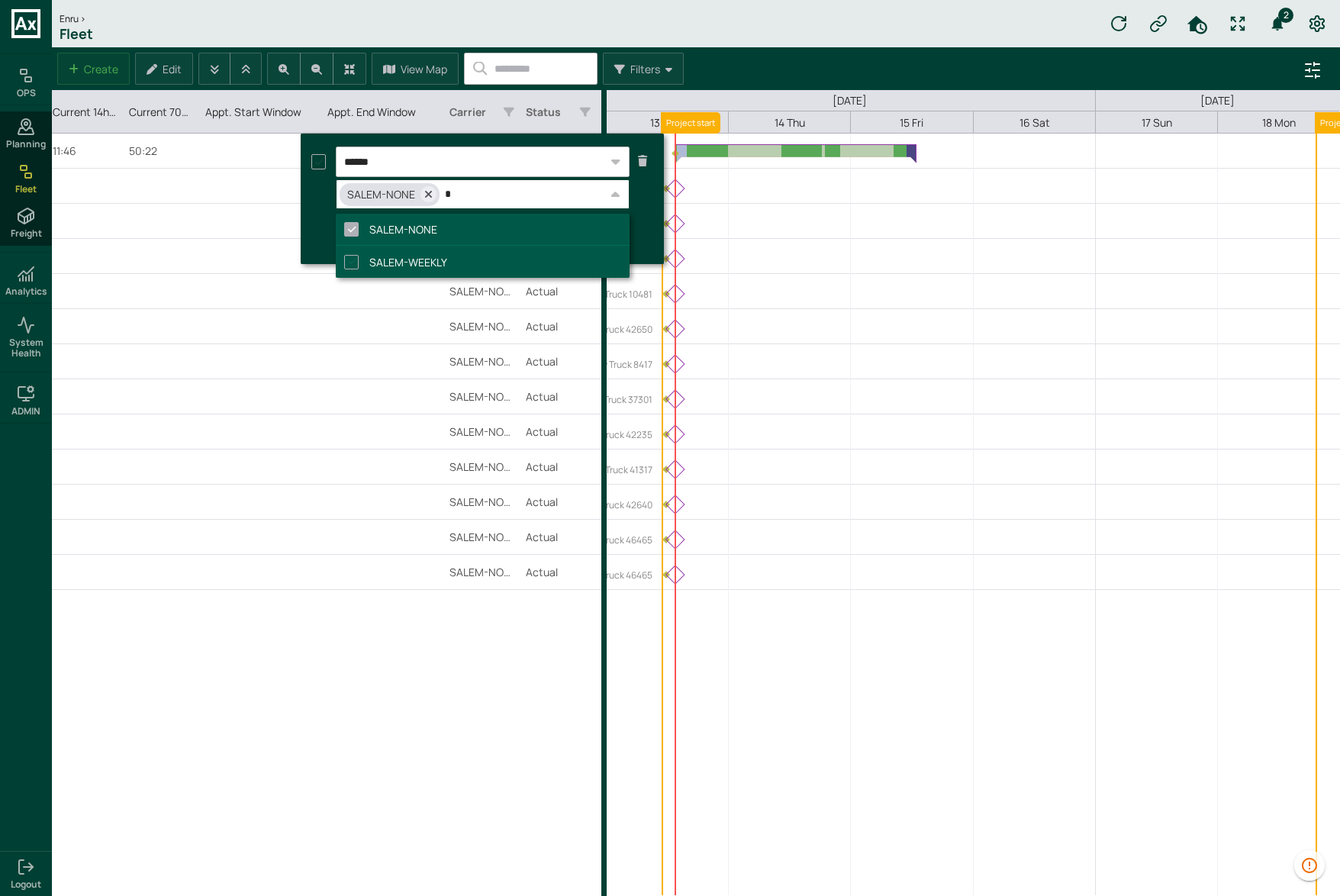
click at [352, 260] on icon at bounding box center [354, 261] width 20 height 14
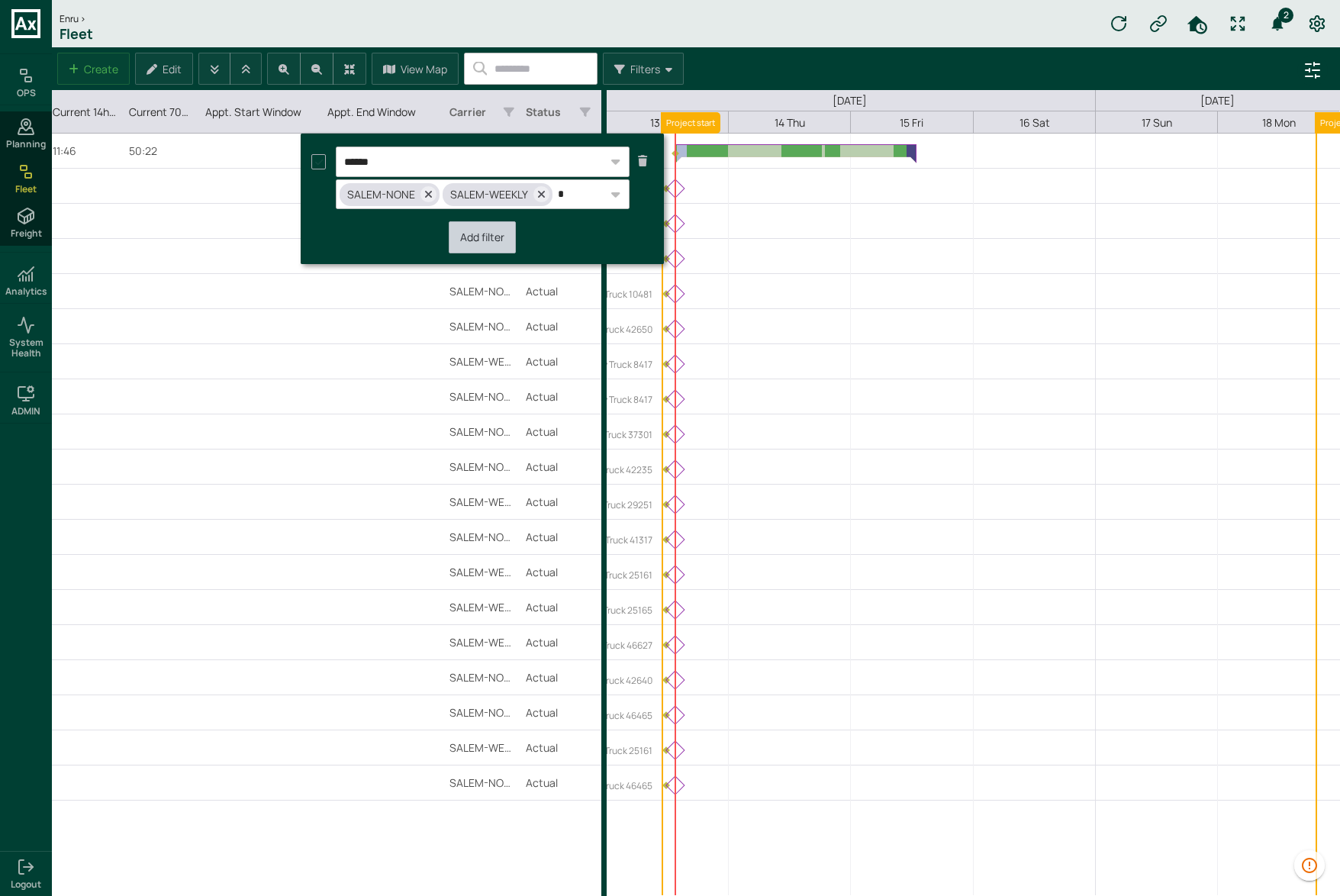
click at [323, 234] on div "******* ****** * SALEM-NONE SALEM-WEEKLY SW Case-sensitive Add filter" at bounding box center [482, 198] width 342 height 109
click at [480, 235] on label "Add filter" at bounding box center [482, 237] width 44 height 14
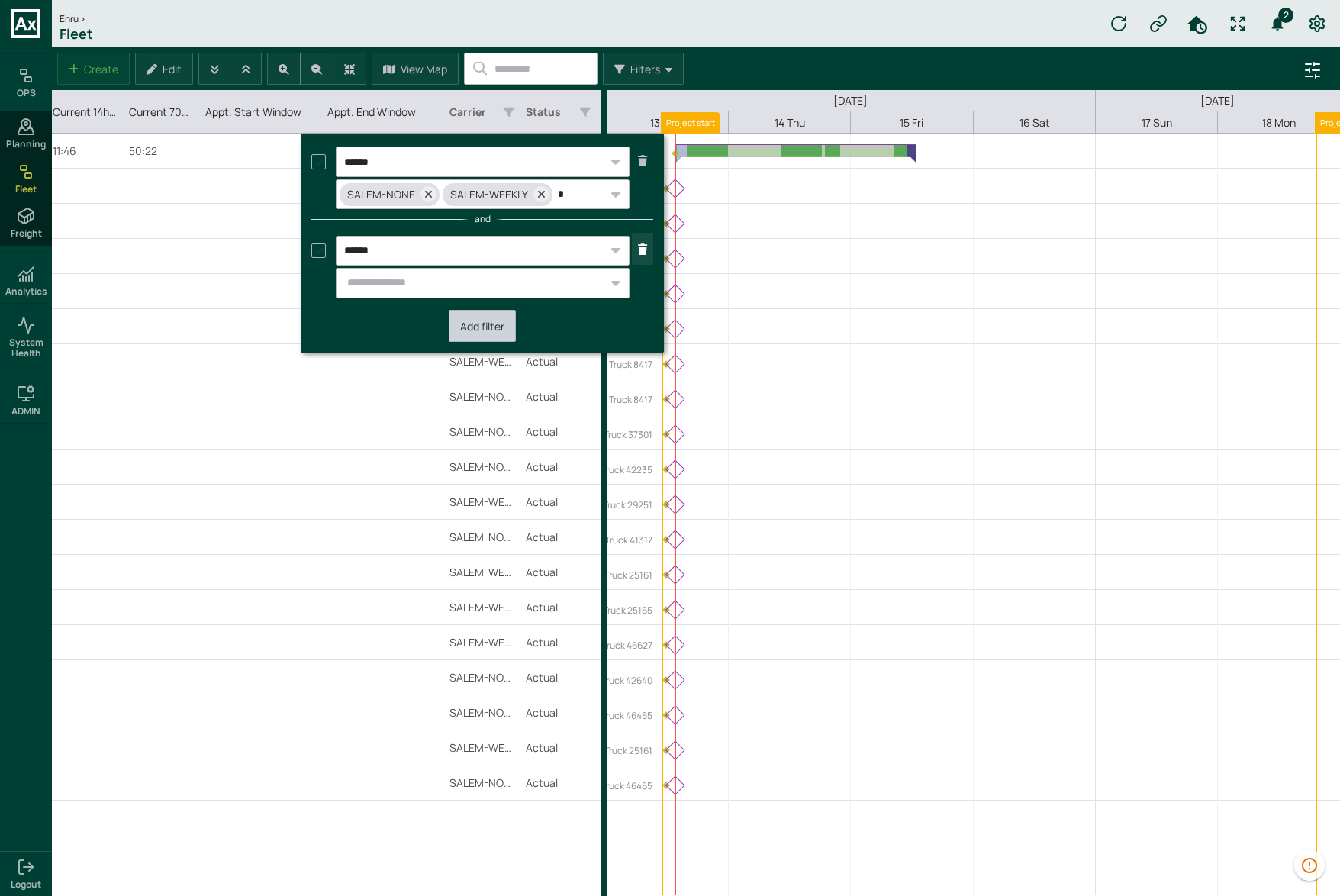
click at [645, 251] on icon "button" at bounding box center [642, 249] width 9 height 14
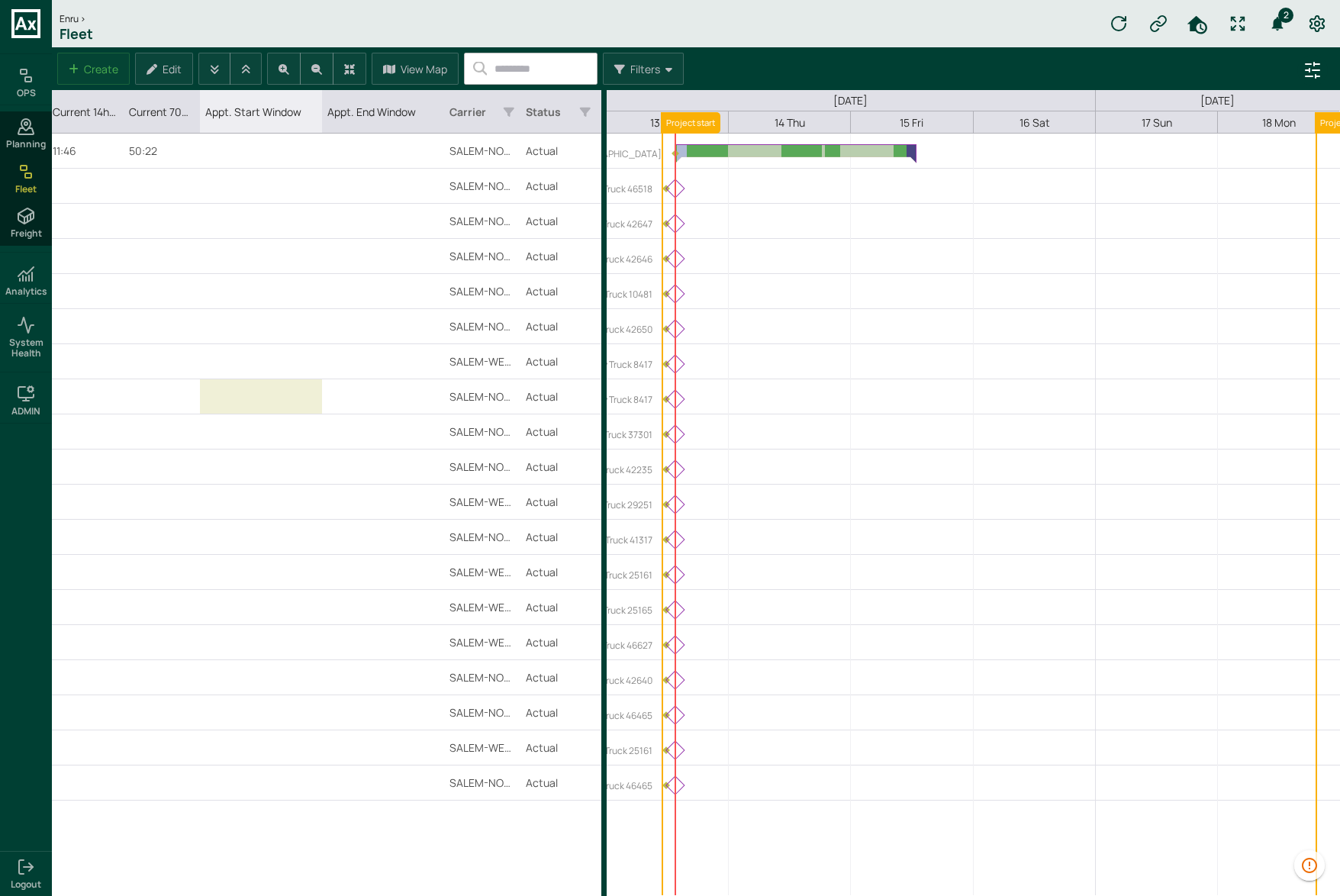
click at [283, 400] on div "Appt. Start Window" at bounding box center [261, 396] width 122 height 34
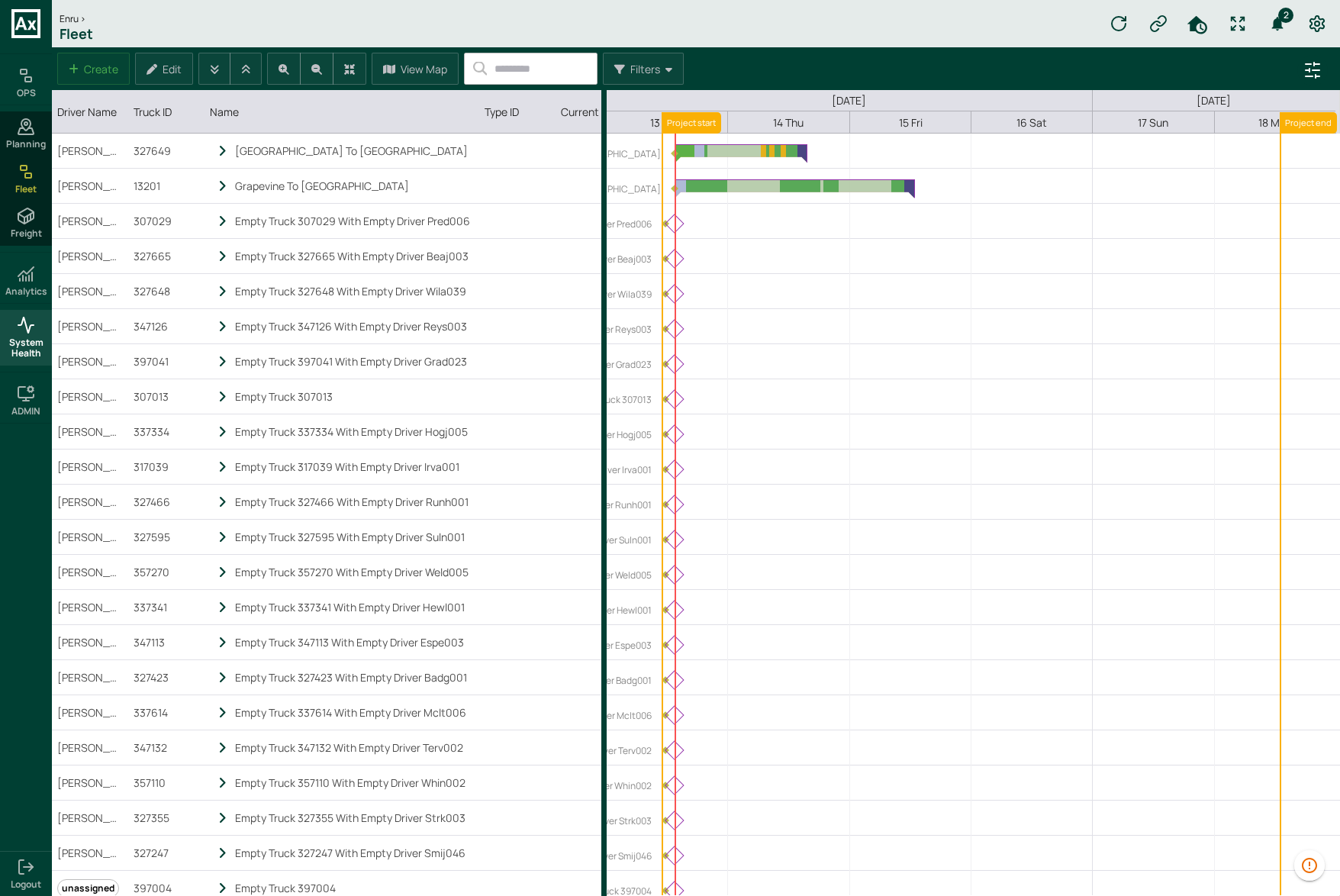
click at [39, 343] on span "System Health" at bounding box center [25, 348] width 46 height 22
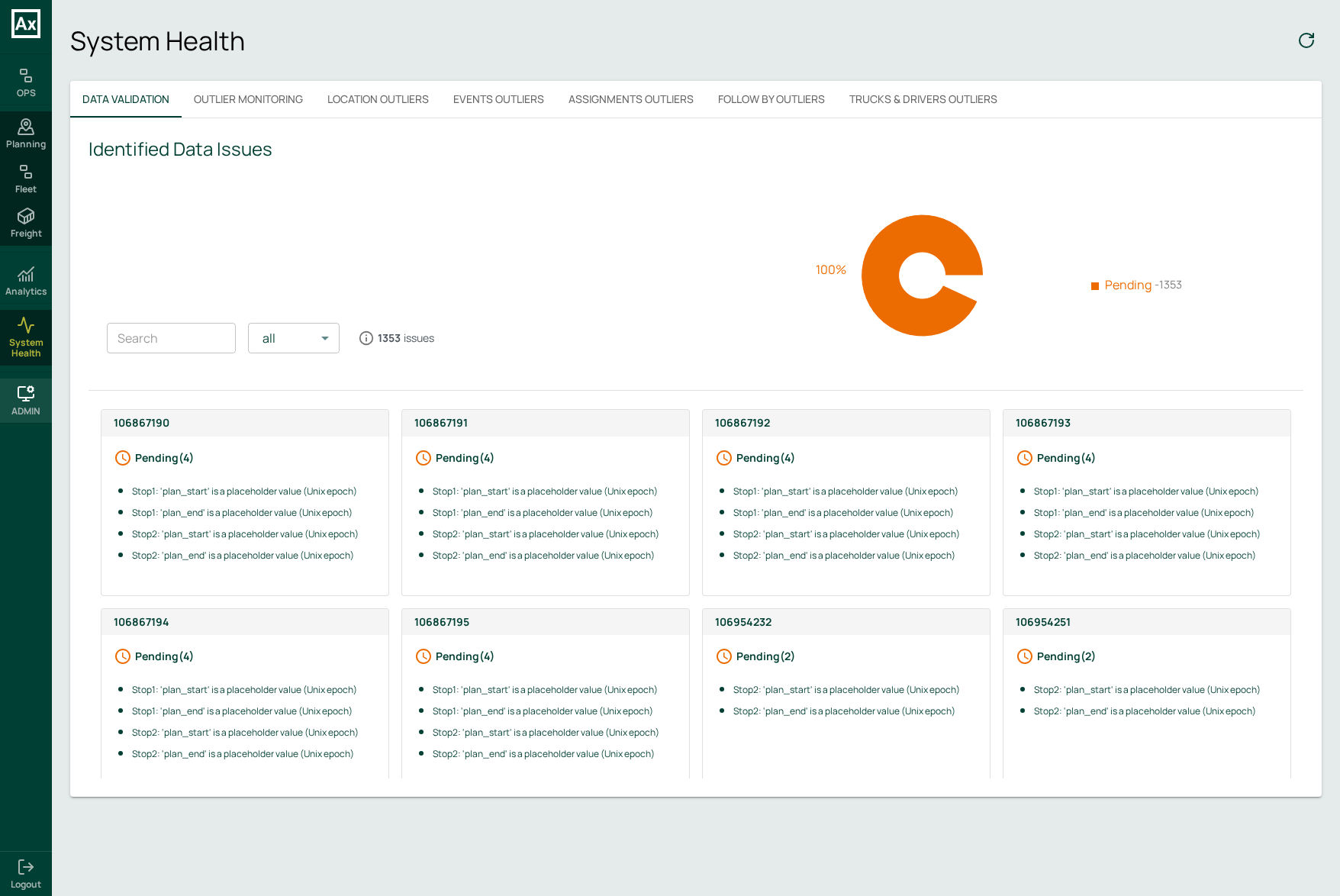
click at [23, 408] on h6 "ADMIN" at bounding box center [26, 411] width 29 height 11
click at [26, 335] on span "System Config" at bounding box center [25, 328] width 46 height 22
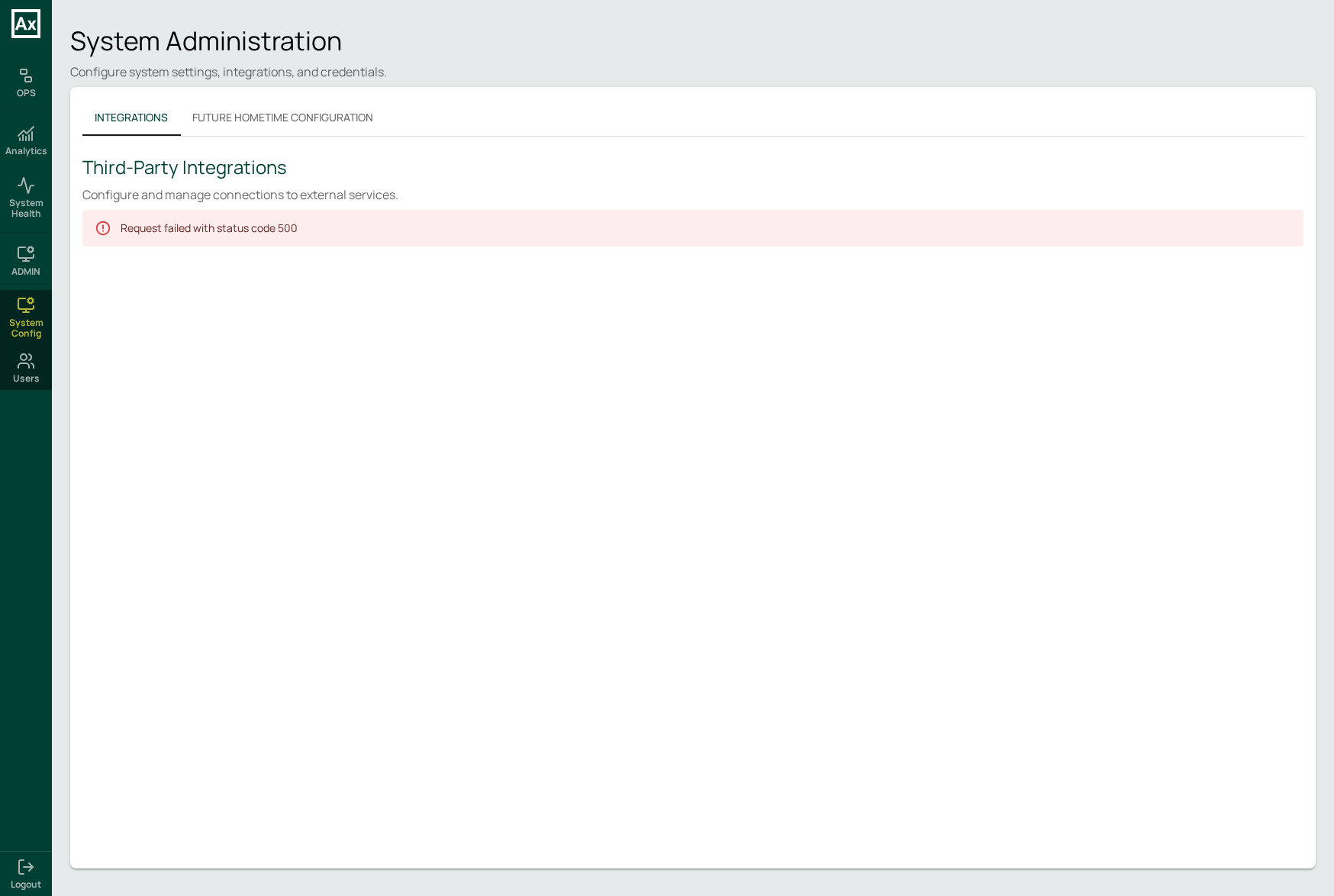
click at [255, 403] on div "Integrations Future Hometime Configuration Third-Party Integrations Configure a…" at bounding box center [692, 477] width 1245 height 781
click at [296, 122] on button "Future Hometime Configuration" at bounding box center [283, 117] width 206 height 36
click at [260, 424] on div "Integrations Future Hometime Configuration Future Hometime Configuration Config…" at bounding box center [692, 477] width 1245 height 781
click at [101, 389] on div "Integrations Future Hometime Configuration Future Hometime Configuration Config…" at bounding box center [692, 477] width 1245 height 781
